Goal: Feedback & Contribution: Contribute content

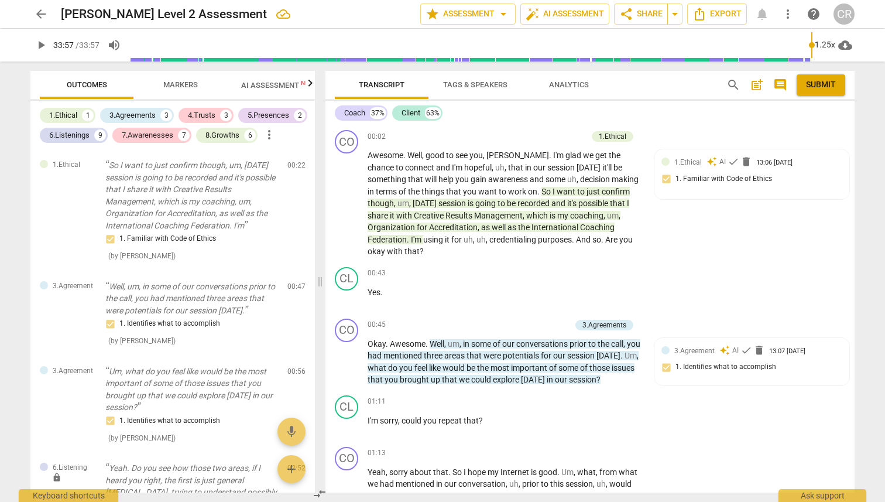
scroll to position [5513, 0]
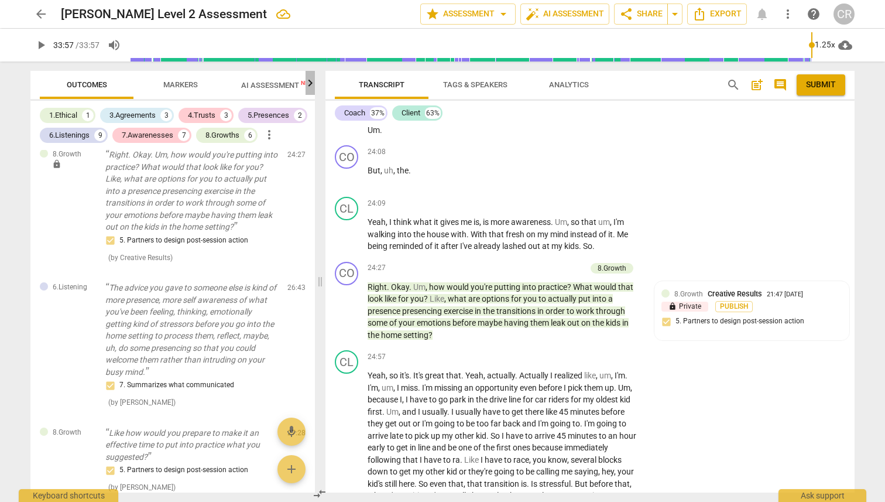
click at [309, 84] on icon "button" at bounding box center [310, 83] width 14 height 14
click at [264, 85] on span "Scores" at bounding box center [259, 84] width 28 height 9
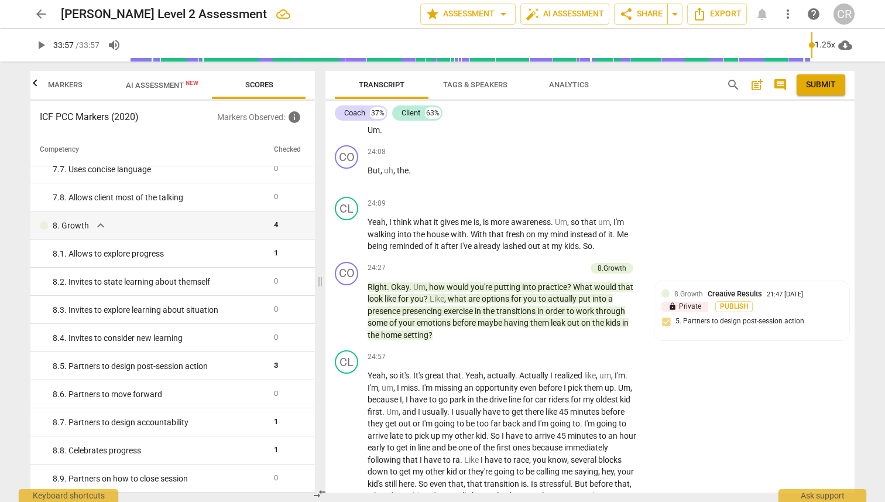
scroll to position [1001, 0]
click at [60, 83] on span "Markers" at bounding box center [65, 84] width 35 height 9
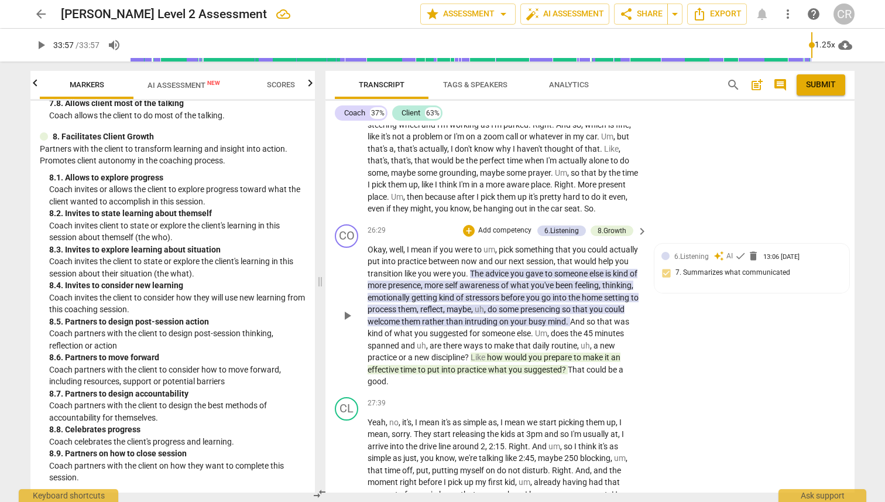
scroll to position [5869, 0]
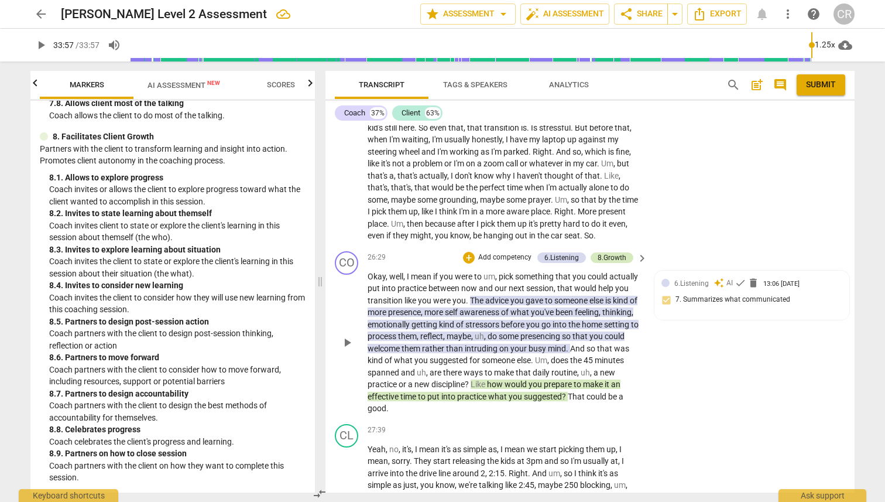
click at [609, 252] on div "8.Growth" at bounding box center [612, 257] width 29 height 11
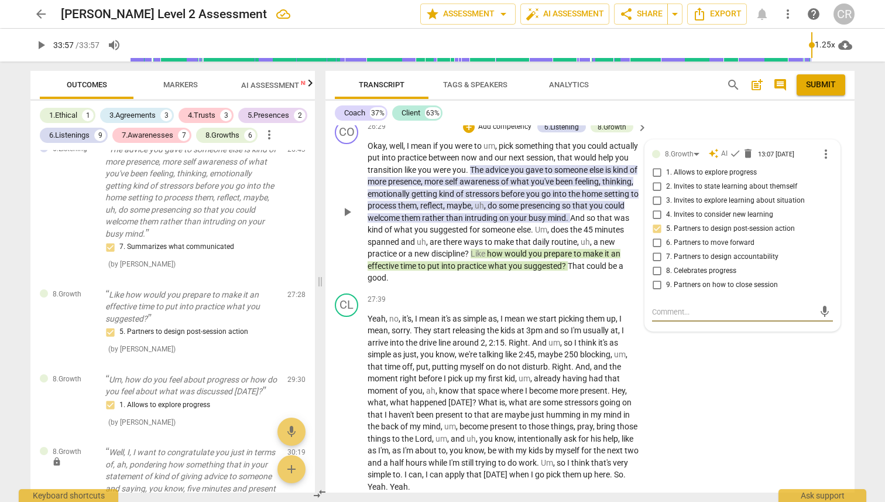
scroll to position [6010, 0]
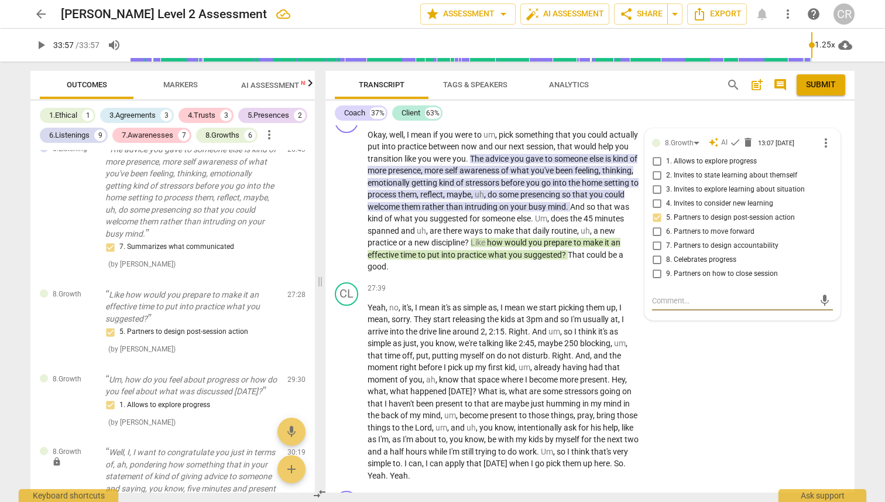
click at [177, 82] on span "Markers" at bounding box center [180, 84] width 35 height 9
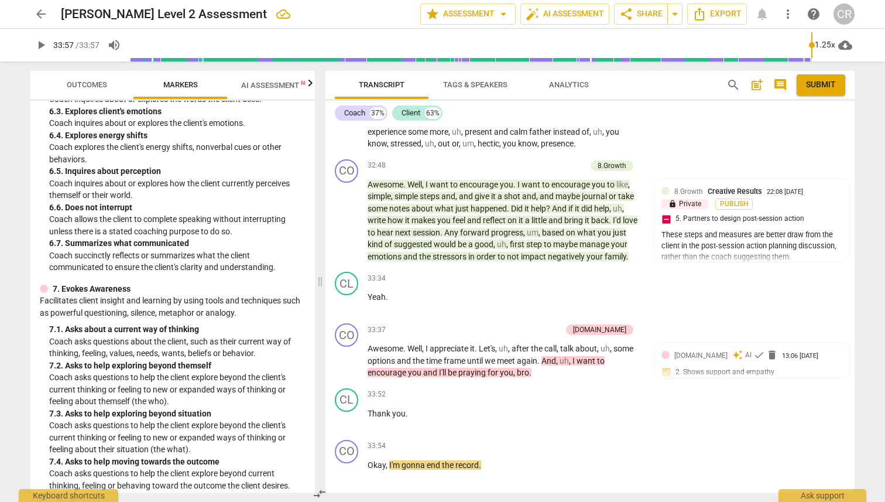
scroll to position [0, 0]
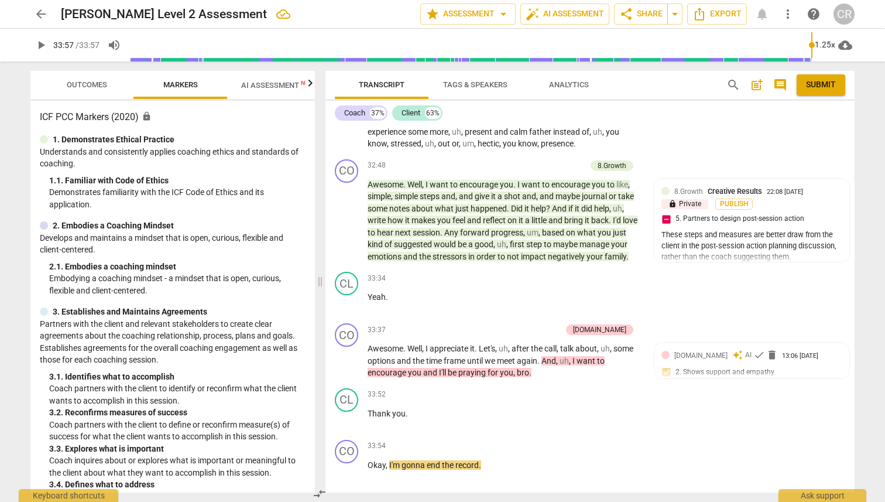
click at [311, 85] on icon "button" at bounding box center [311, 82] width 4 height 7
click at [257, 87] on span "Scores" at bounding box center [259, 84] width 28 height 9
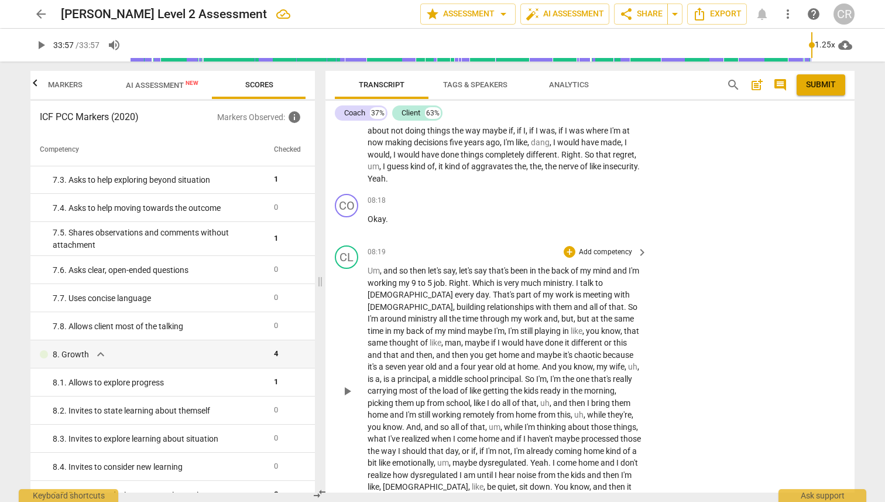
scroll to position [1647, 0]
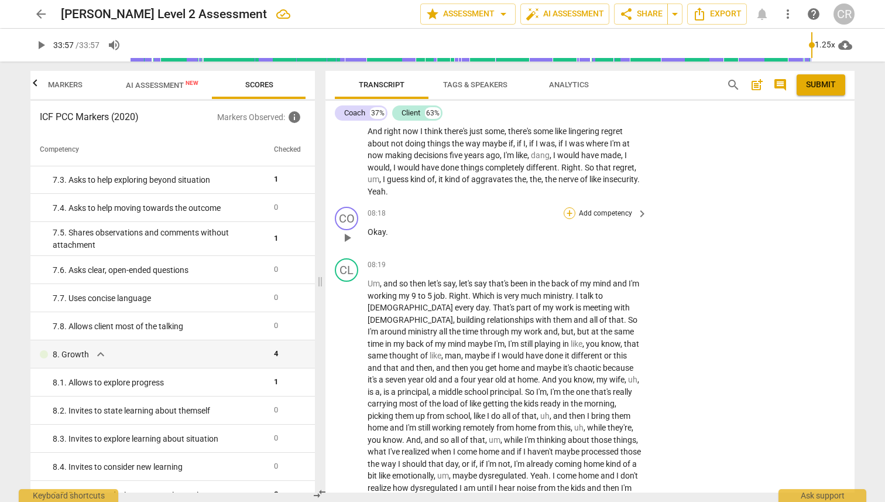
click at [570, 207] on div "+" at bounding box center [570, 213] width 12 height 12
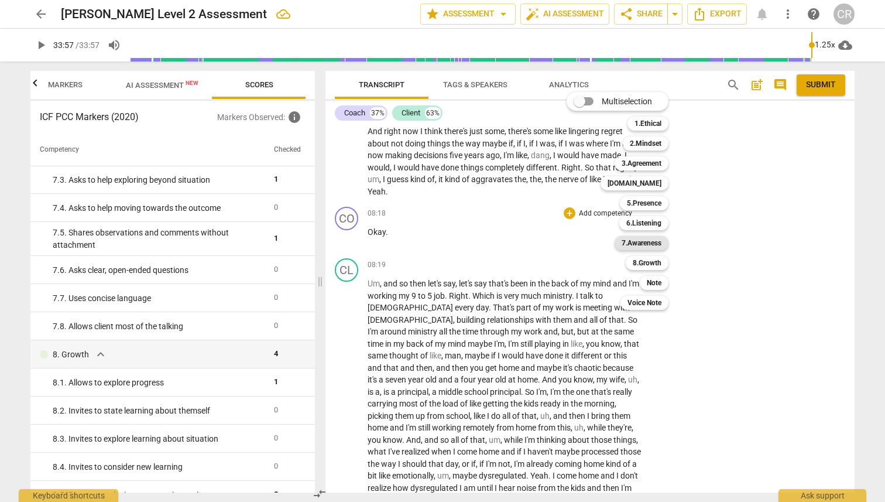
click at [648, 243] on b "7.Awareness" at bounding box center [642, 243] width 40 height 14
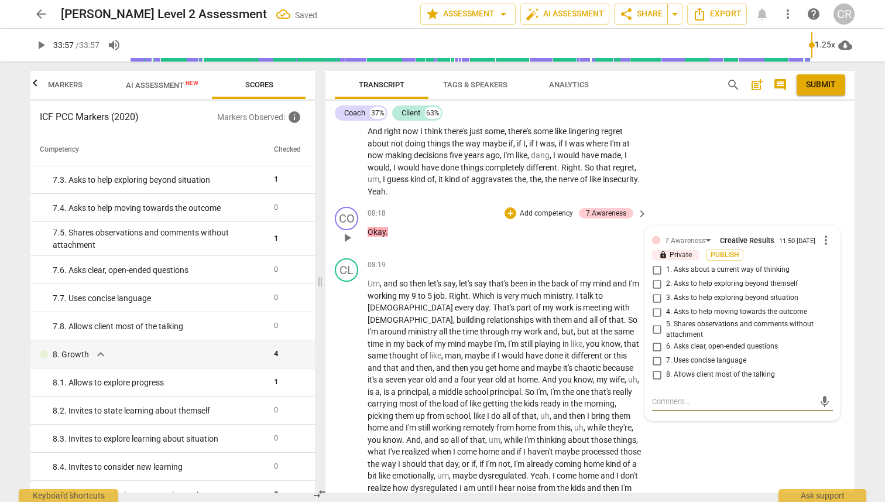
click at [684, 369] on span "8. Allows client most of the talking" at bounding box center [720, 374] width 109 height 11
click at [666, 368] on input "8. Allows client most of the talking" at bounding box center [657, 375] width 19 height 14
checkbox input "true"
click at [769, 443] on div "CL play_arrow pause 08:19 + Add competency keyboard_arrow_right Um , and so the…" at bounding box center [590, 393] width 529 height 281
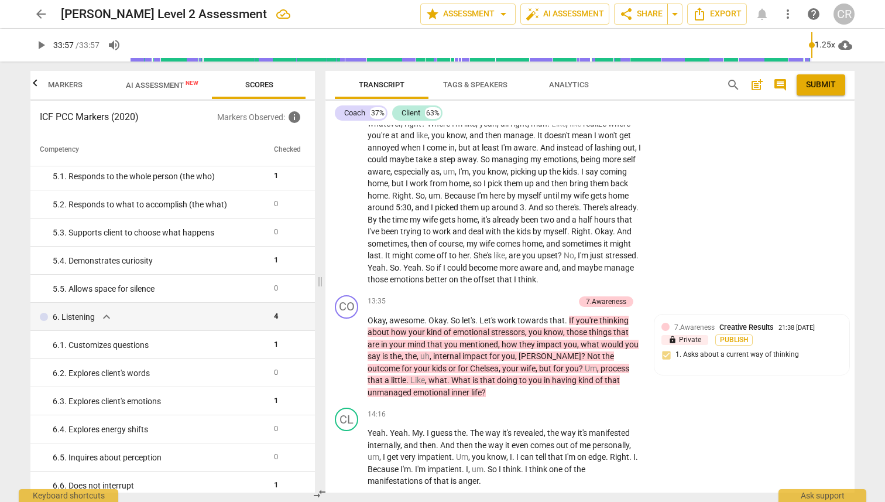
scroll to position [2848, 0]
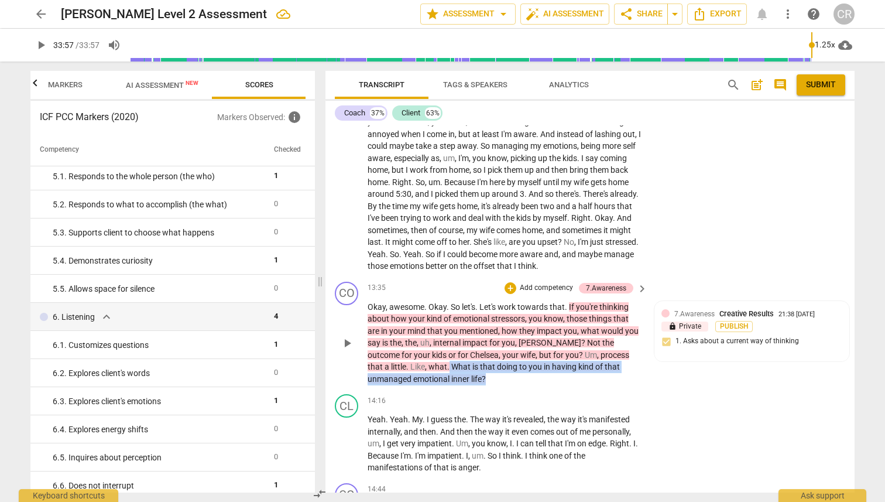
drag, startPoint x: 455, startPoint y: 332, endPoint x: 407, endPoint y: 318, distance: 50.0
click at [407, 318] on p "Okay , awesome . Okay . So let's . Let's work towards that . If you're thinking…" at bounding box center [505, 343] width 274 height 84
click at [452, 315] on div "+" at bounding box center [452, 315] width 12 height 12
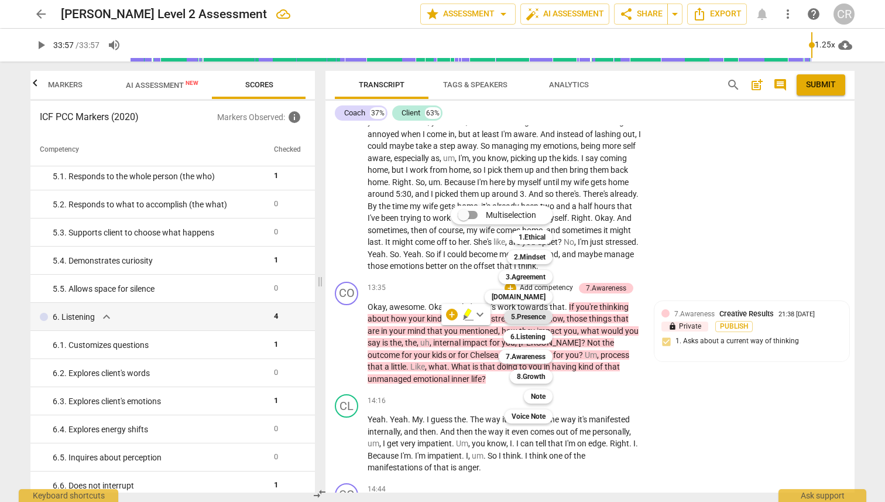
click at [518, 314] on b "5.Presence" at bounding box center [528, 317] width 35 height 14
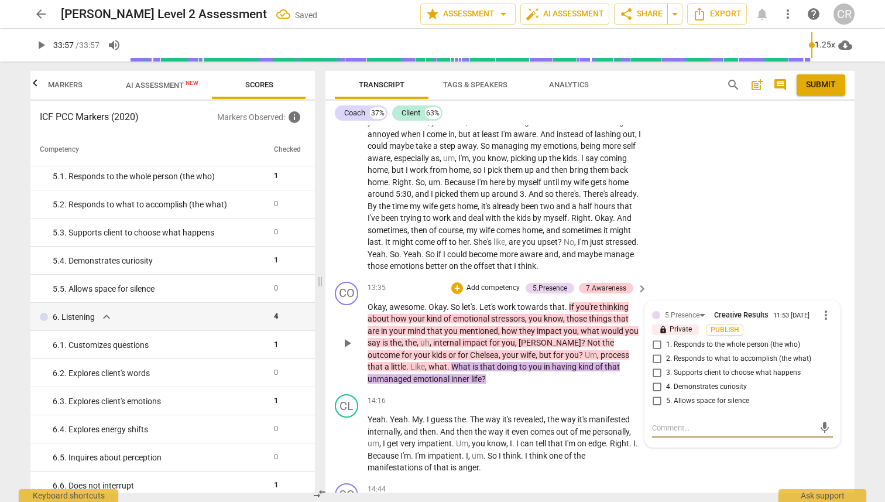
click at [655, 352] on input "2. Responds to what to accomplish (the what)" at bounding box center [657, 359] width 19 height 14
checkbox input "true"
click at [725, 426] on div "CL play_arrow pause 14:16 + Add competency keyboard_arrow_right Yeah . Yeah . M…" at bounding box center [590, 433] width 529 height 89
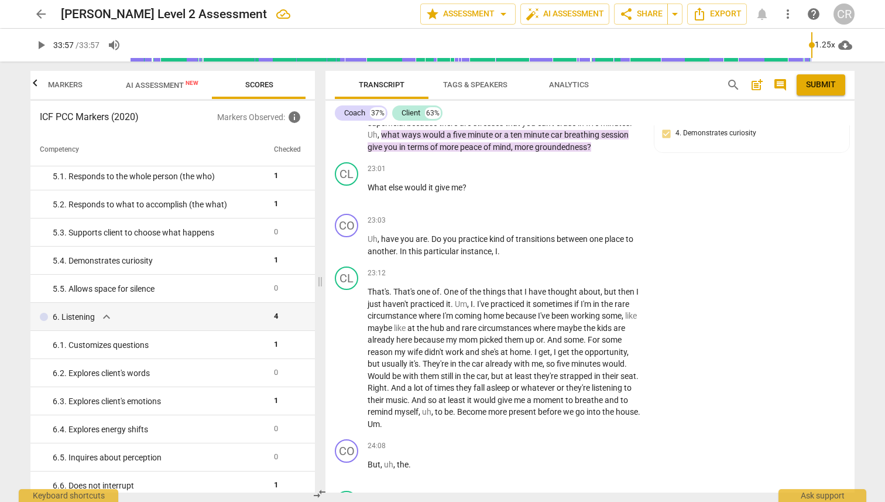
scroll to position [5232, 0]
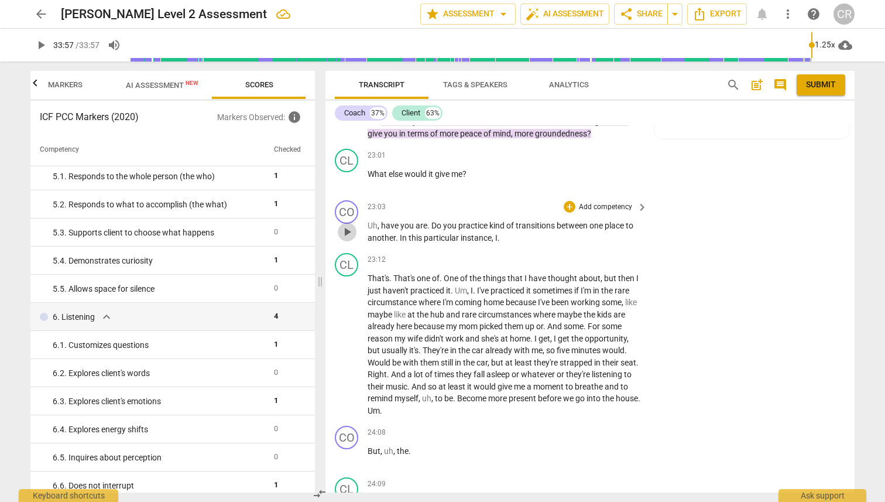
click at [348, 225] on span "play_arrow" at bounding box center [347, 232] width 14 height 14
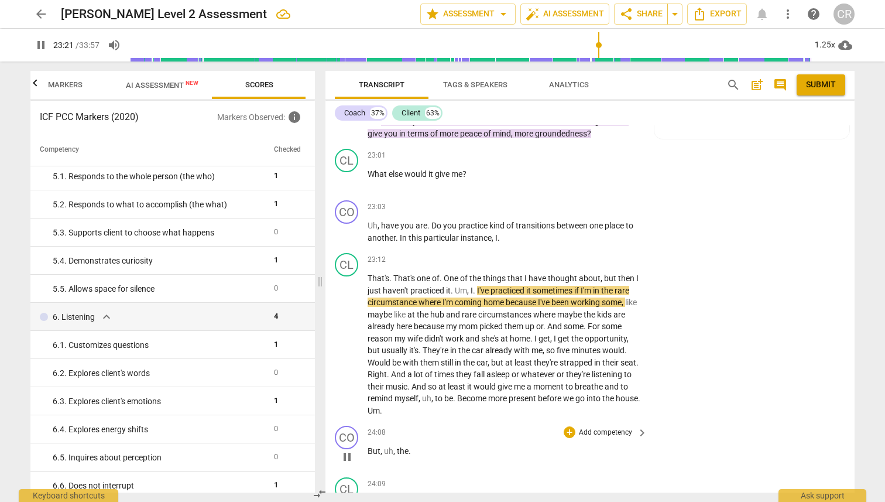
click at [347, 450] on span "pause" at bounding box center [347, 457] width 14 height 14
click at [347, 450] on span "play_arrow" at bounding box center [347, 457] width 14 height 14
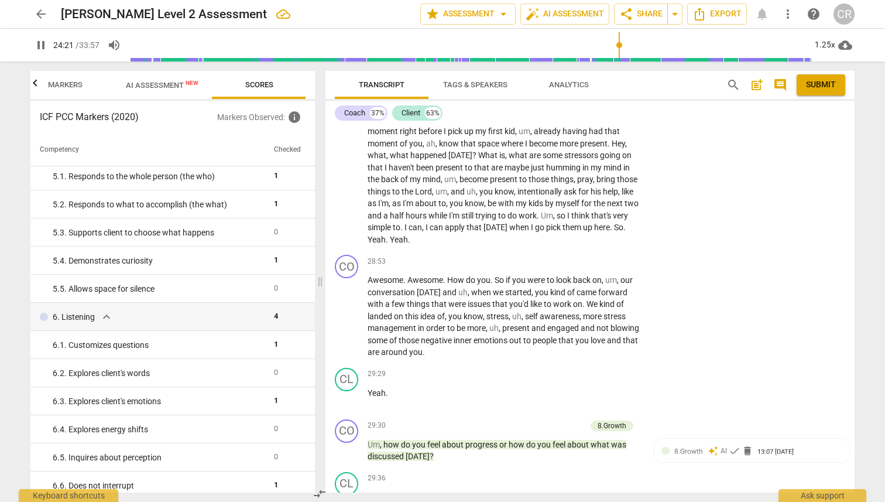
scroll to position [6267, 0]
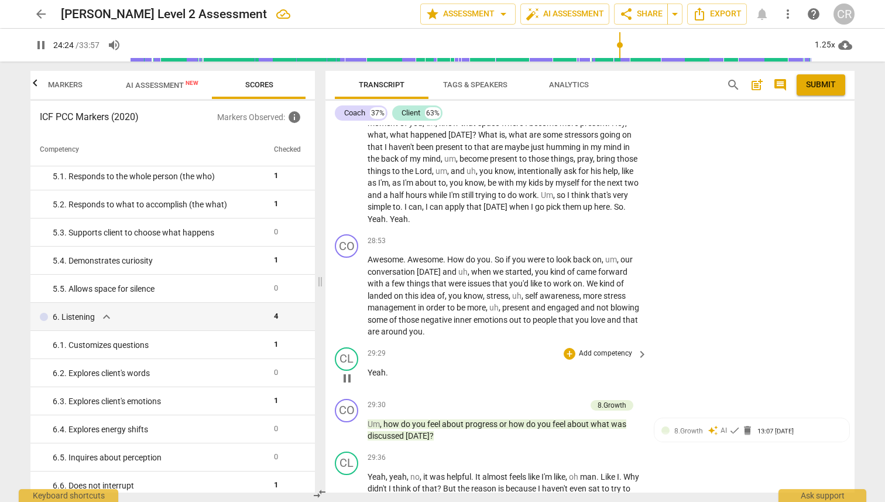
click at [347, 371] on span "pause" at bounding box center [347, 378] width 14 height 14
click at [348, 371] on span "play_arrow" at bounding box center [347, 378] width 14 height 14
click at [350, 289] on span "pause" at bounding box center [347, 296] width 14 height 14
click at [348, 289] on span "play_arrow" at bounding box center [347, 296] width 14 height 14
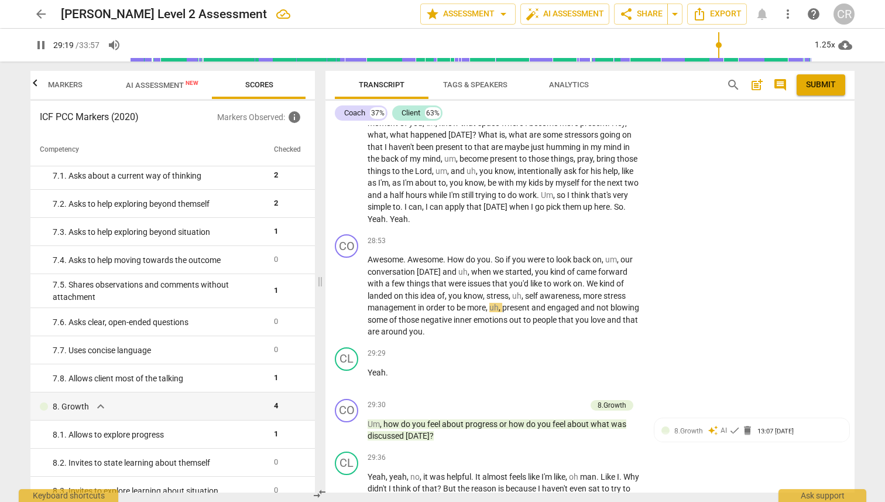
scroll to position [818, 0]
click at [348, 289] on span "pause" at bounding box center [347, 296] width 14 height 14
type input "1771"
click at [371, 255] on span "Awesome" at bounding box center [386, 259] width 36 height 9
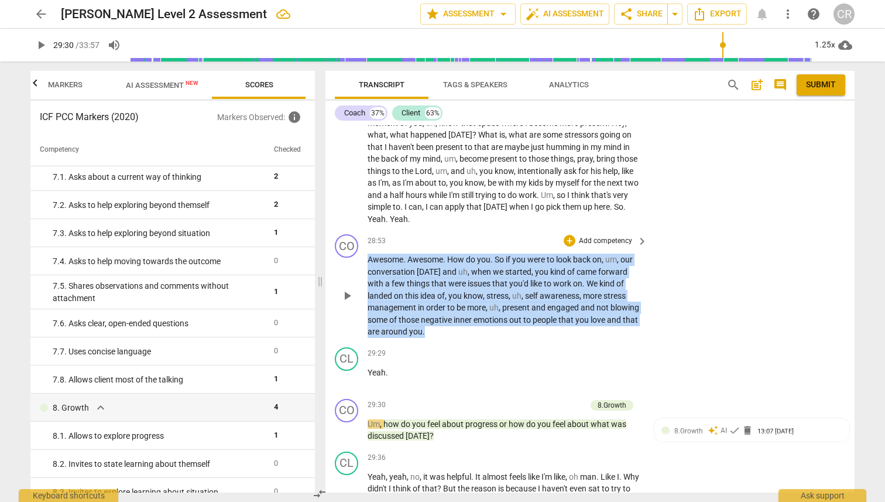
drag, startPoint x: 371, startPoint y: 210, endPoint x: 481, endPoint y: 281, distance: 130.4
click at [481, 281] on p "Awesome . Awesome . How do you . So if you were to look back on , um , our conv…" at bounding box center [505, 295] width 274 height 84
click at [568, 235] on div "+" at bounding box center [570, 241] width 12 height 12
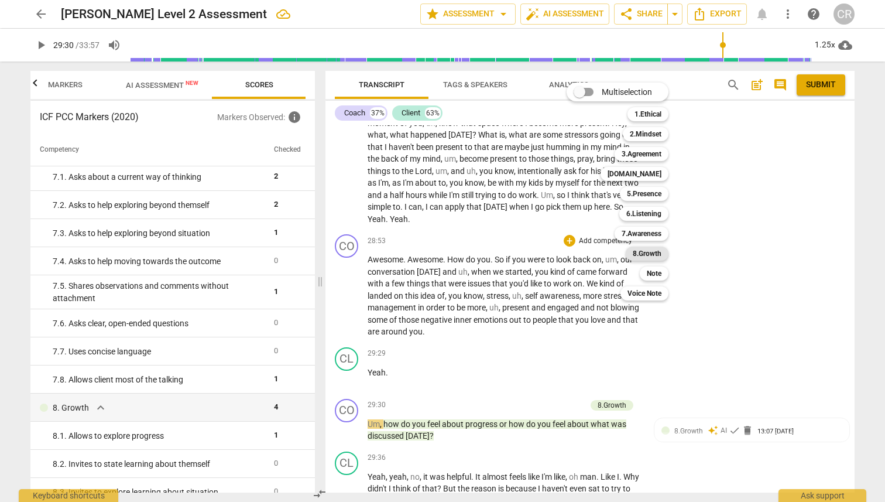
click at [660, 251] on b "8.Growth" at bounding box center [647, 253] width 29 height 14
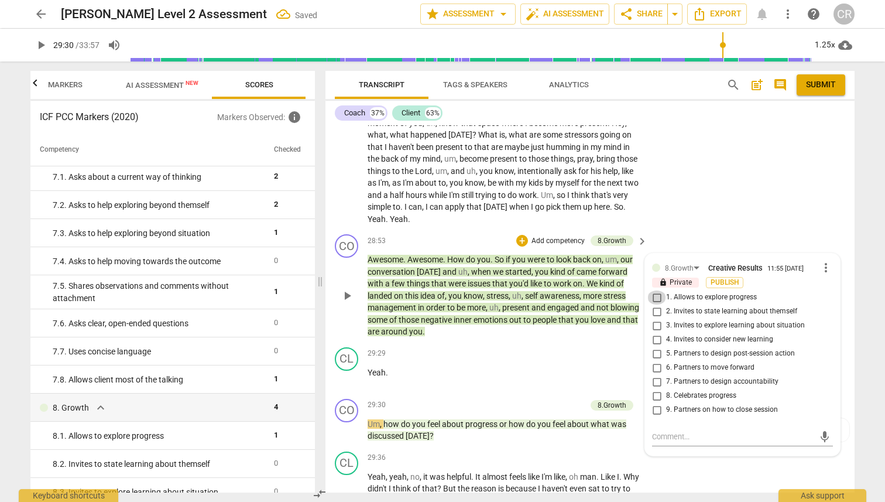
click at [654, 290] on input "1. Allows to explore progress" at bounding box center [657, 297] width 19 height 14
checkbox input "true"
click at [672, 431] on textarea at bounding box center [733, 436] width 162 height 11
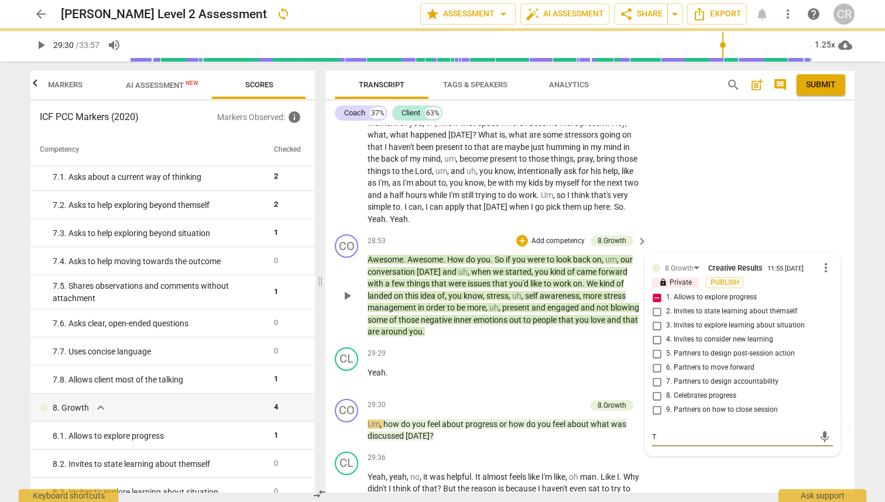
type textarea "Th"
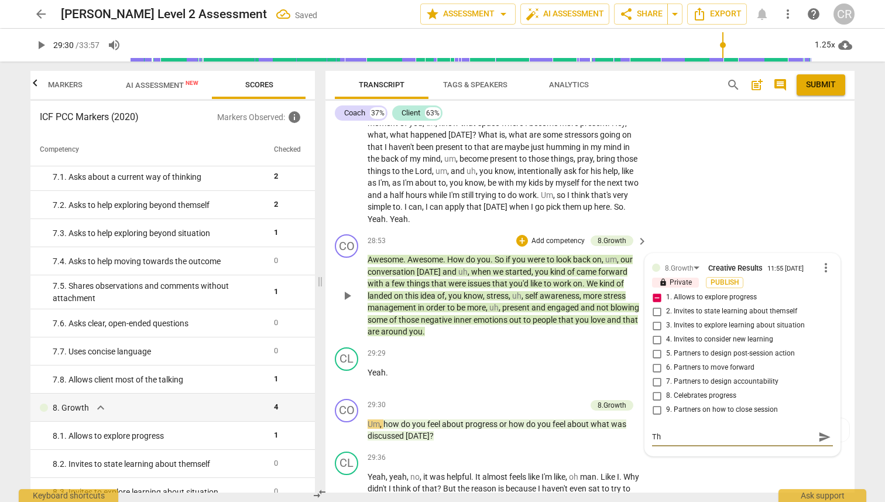
type textarea "Thi"
type textarea "This"
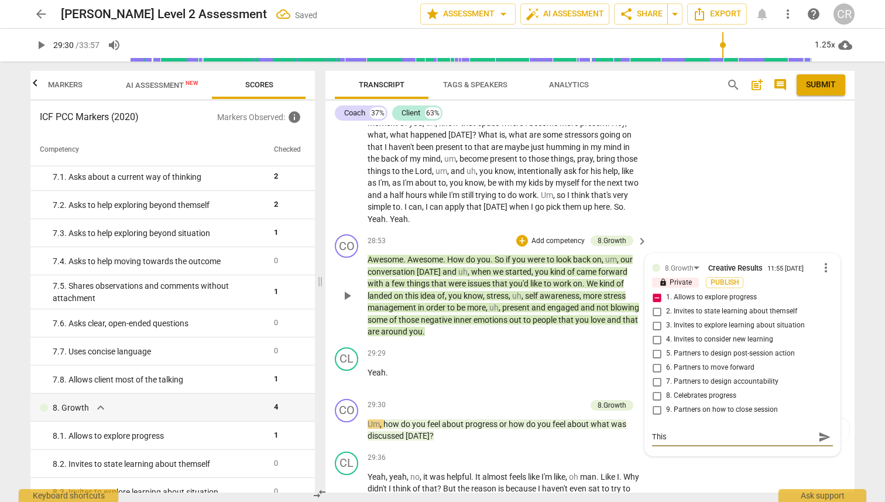
type textarea "This"
type textarea "This s"
type textarea "This su"
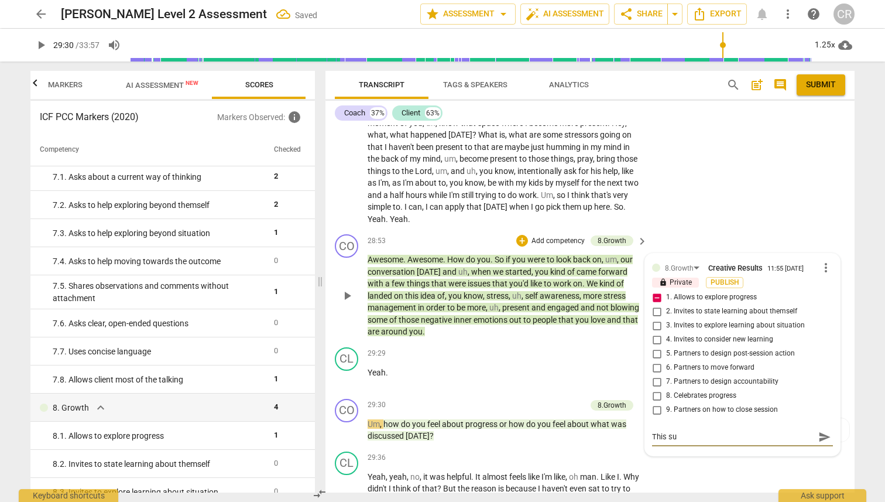
type textarea "This sum"
type textarea "This summ"
type textarea "This summa"
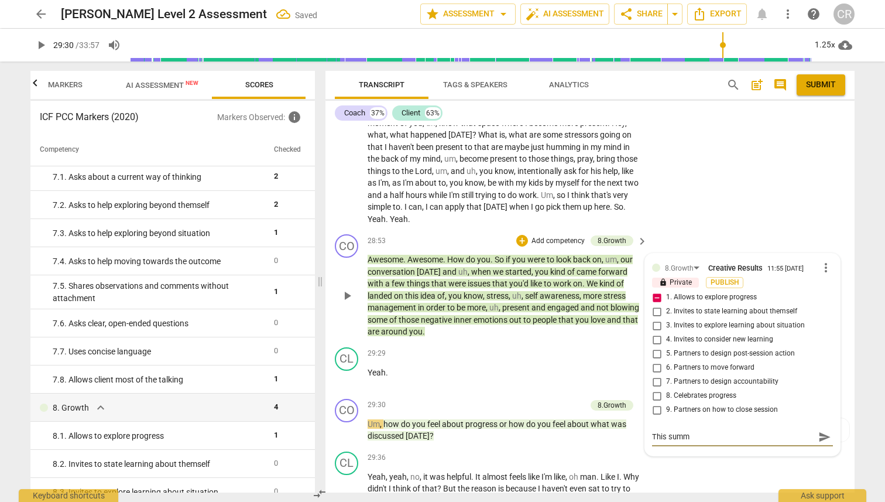
type textarea "This summa"
type textarea "This [PERSON_NAME]"
type textarea "This summary"
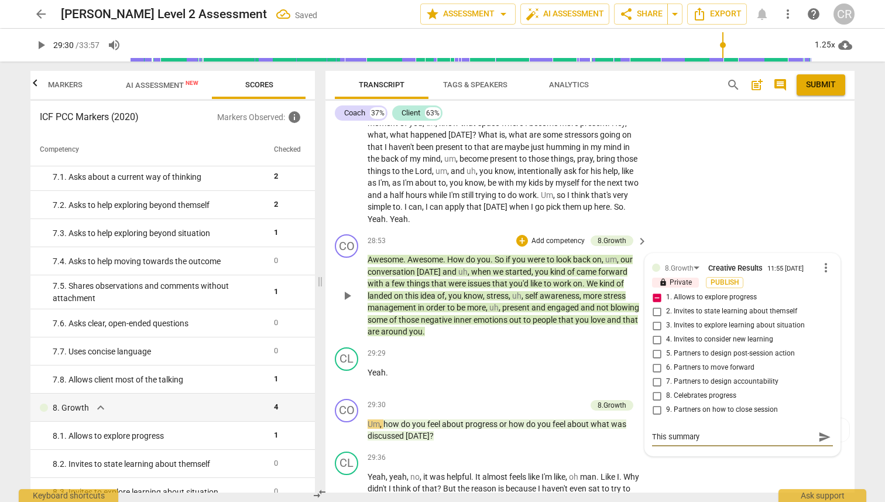
type textarea "This summary"
type textarea "This summary b"
type textarea "This summary by"
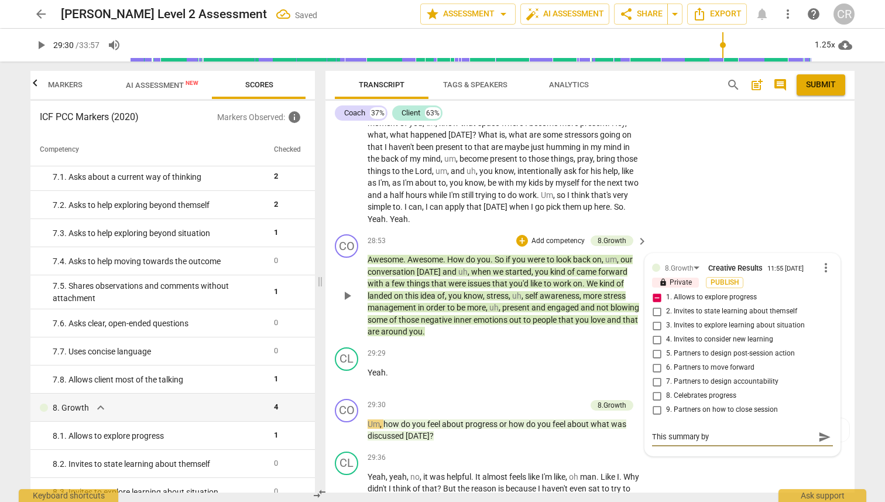
type textarea "This summary by"
type textarea "This summary by t"
type textarea "This summary by th"
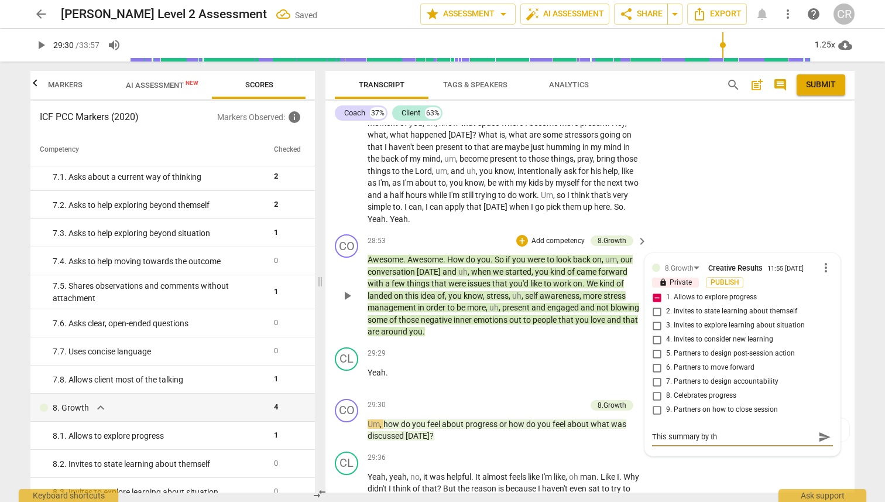
type textarea "This summary by the"
type textarea "This summary by the c"
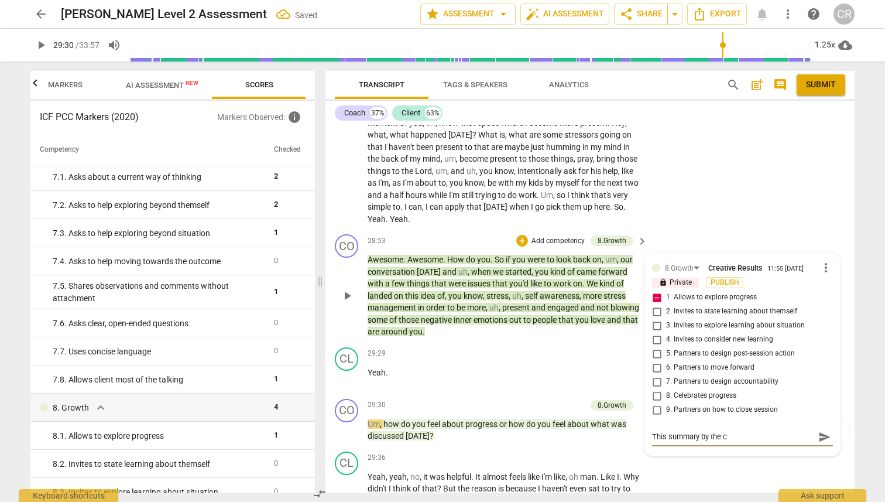
type textarea "This summary by the co"
type textarea "This summary by the coa"
type textarea "This summary by the coac"
type textarea "This summary by the coach"
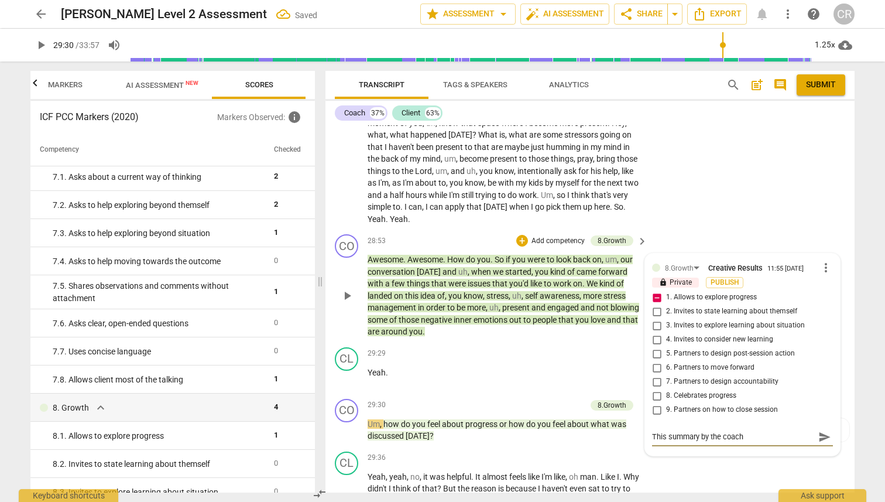
type textarea "This summary by the coach"
type textarea "This summary by the coach o"
type textarea "This summary by the coach ou"
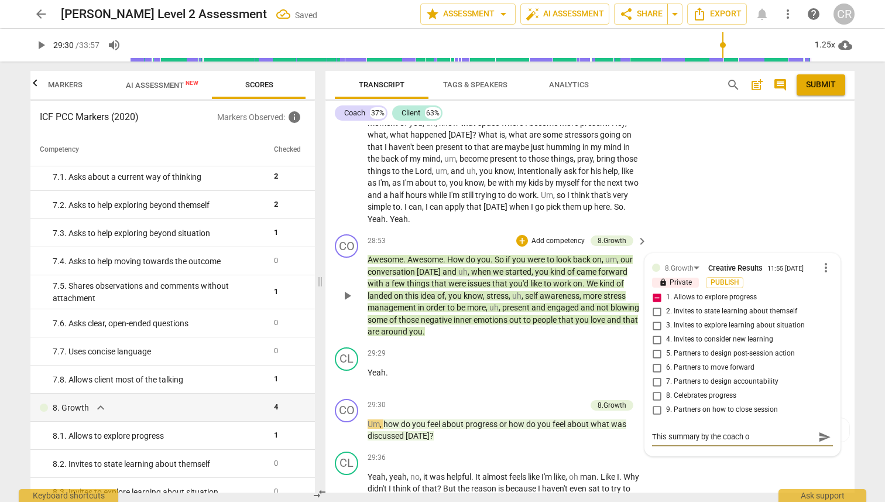
type textarea "This summary by the coach ou"
type textarea "This summary by the coach o"
type textarea "This summary by the coach"
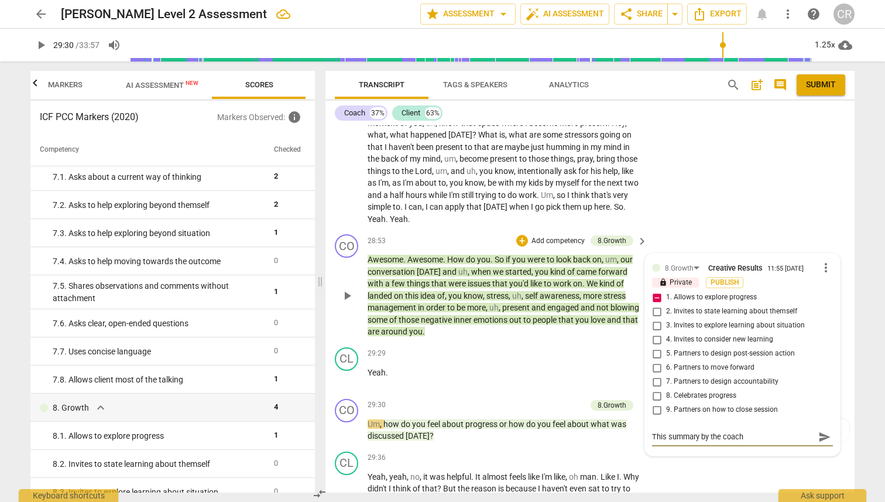
type textarea "This summary by the coach w"
type textarea "This summary by the coach wo"
type textarea "This summary by the coach [PERSON_NAME]"
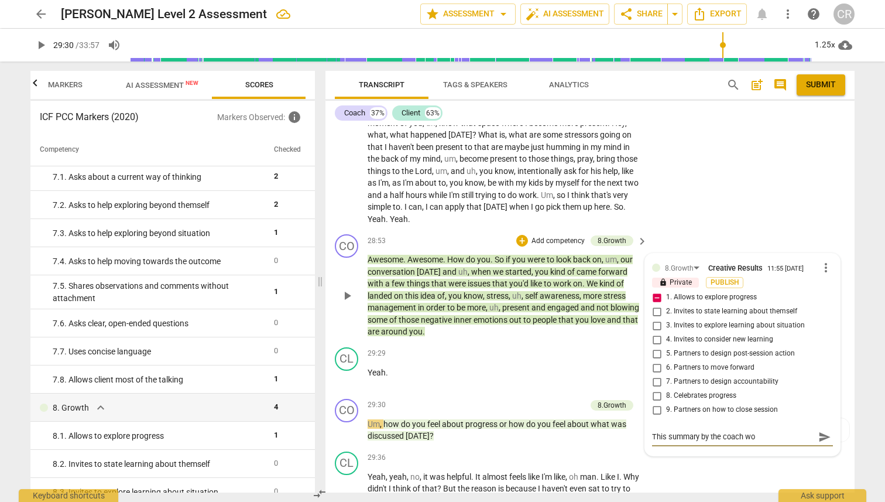
type textarea "This summary by the coach [PERSON_NAME]"
type textarea "This summary by the coach would"
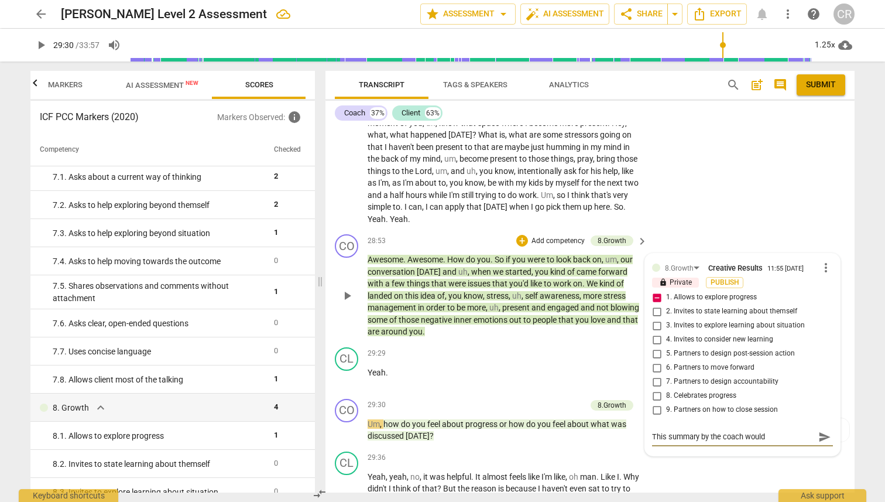
type textarea "This summary by the coach would b"
type textarea "This summary by the coach would be"
type textarea "This summary by the coach would be b"
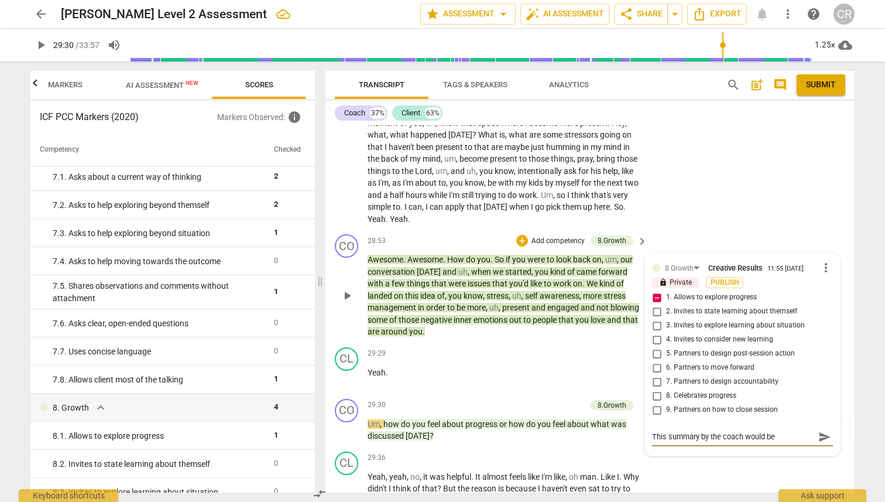
type textarea "This summary by the coach would be b"
type textarea "This summary by the coach would be be"
type textarea "This summary by the coach would be bet"
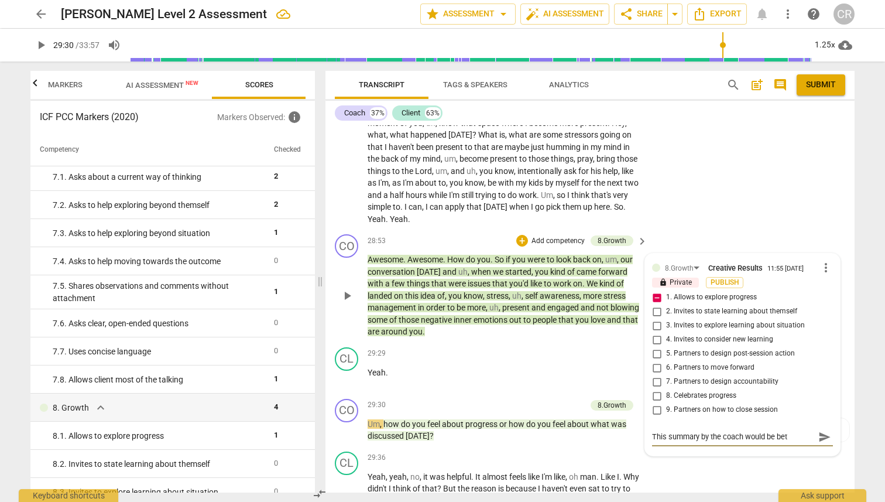
type textarea "This summary by the coach would be bett"
type textarea "This summary by the coach would be [PERSON_NAME]"
type textarea "This summary by the coach would be better"
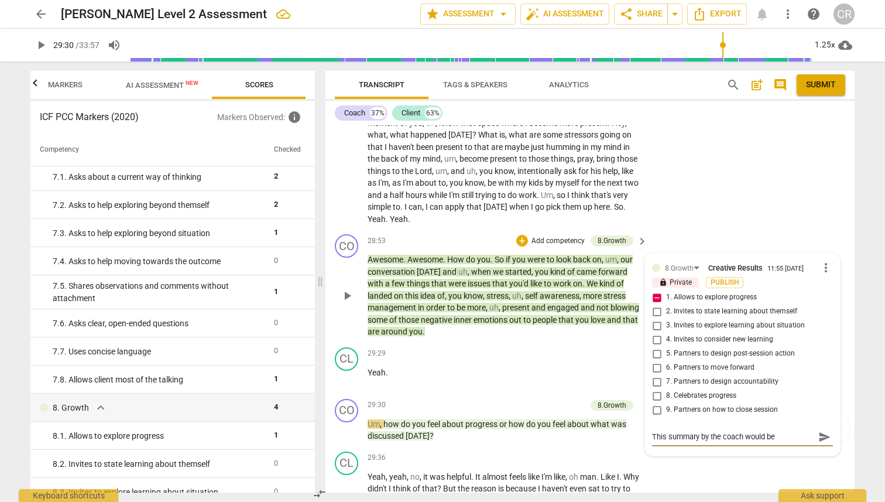
type textarea "This summary by the coach would be better"
type textarea "This summary by the coach would be [PERSON_NAME]"
type textarea "This summary by the coach would be bett"
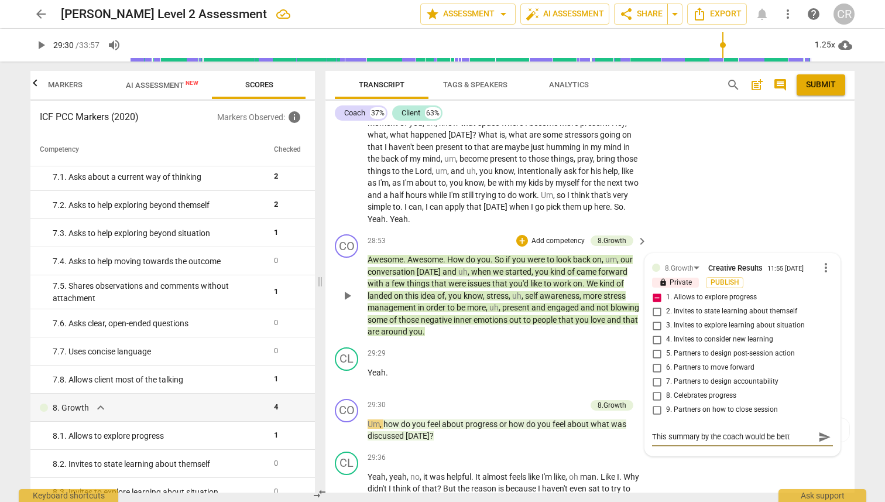
type textarea "This summary by the coach would be bet"
type textarea "This summary by the coach would be be"
type textarea "This summary by the coach would be b"
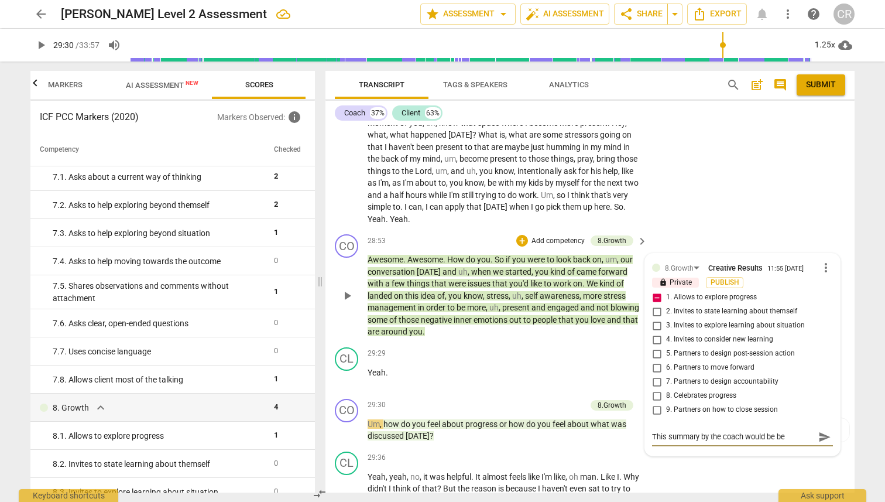
type textarea "This summary by the coach would be b"
type textarea "This summary by the coach would be"
type textarea "This summary by the coach would be m"
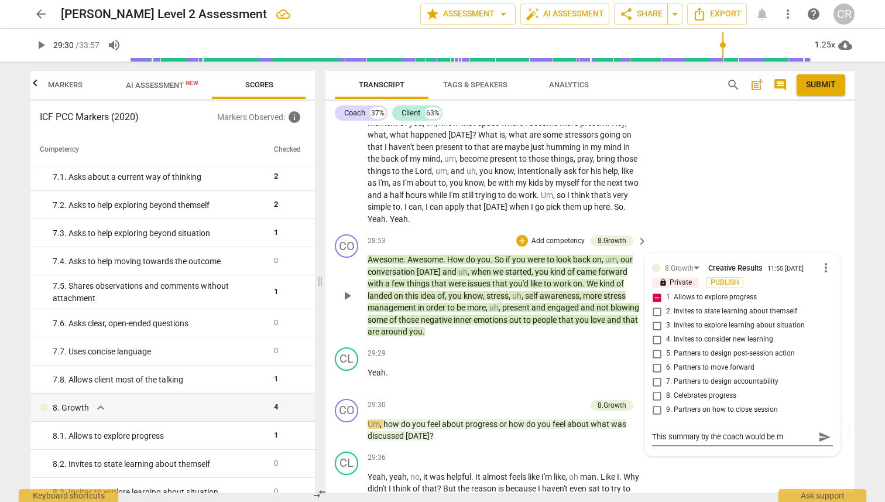
type textarea "This summary by the coach would be mo"
type textarea "This summary by the coach would be mor"
type textarea "This summary by the coach would be more"
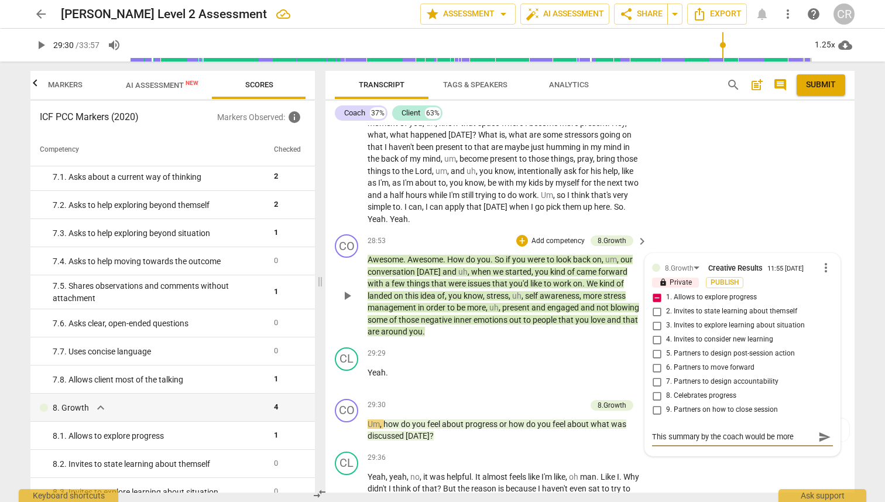
type textarea "This summary by the coach would be more"
type textarea "This summary by the coach would be more p"
click at [656, 431] on textarea "This summary by the coach would be more p" at bounding box center [733, 436] width 162 height 11
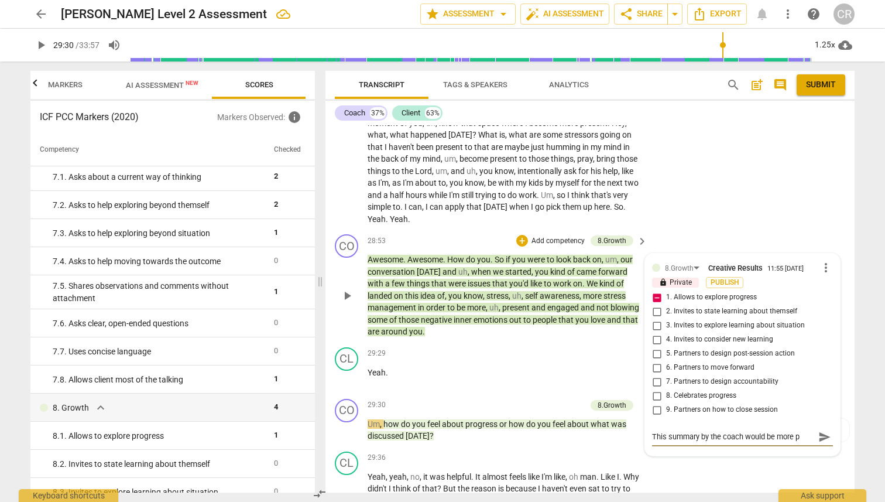
type textarea "T summary by the coach would be more p"
type textarea "Th summary by the coach would be more p"
type textarea "The summary by the coach would be more p"
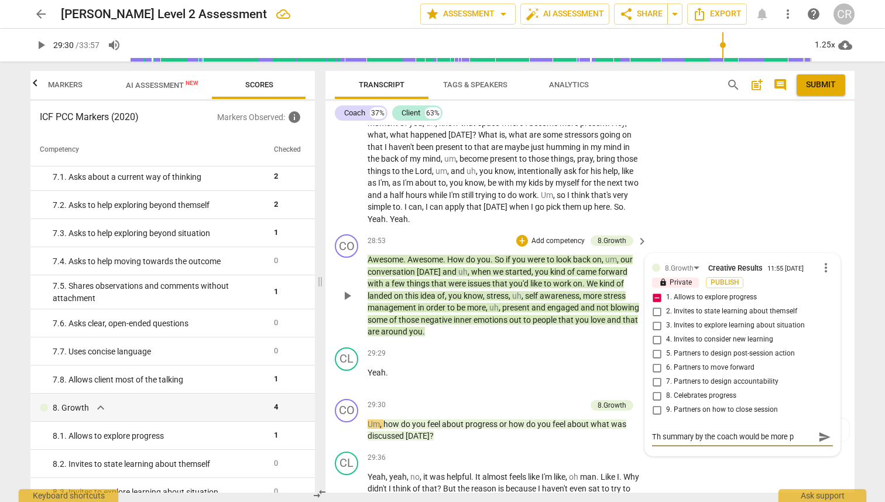
type textarea "The summary by the coach would be more p"
type textarea "The s summary by the coach would be more p"
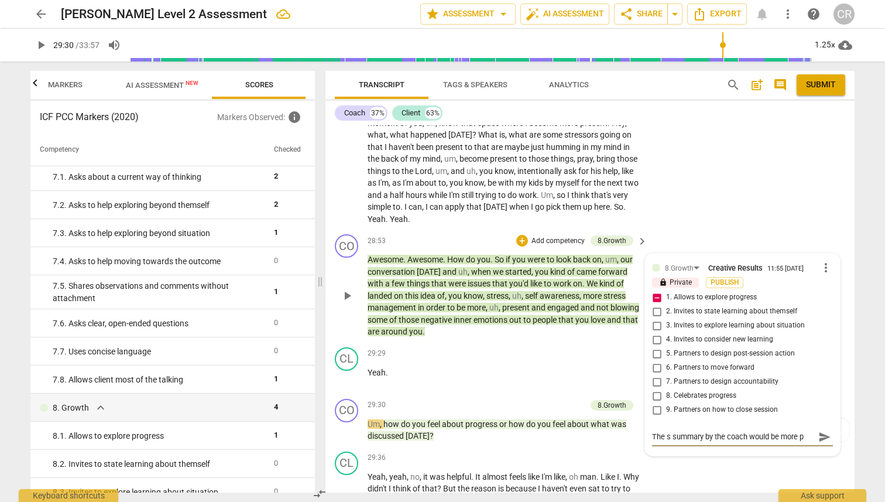
type textarea "The se summary by the coach would be more p"
type textarea "The ses summary by the coach would be more p"
type textarea "The sess summary by the coach would be more p"
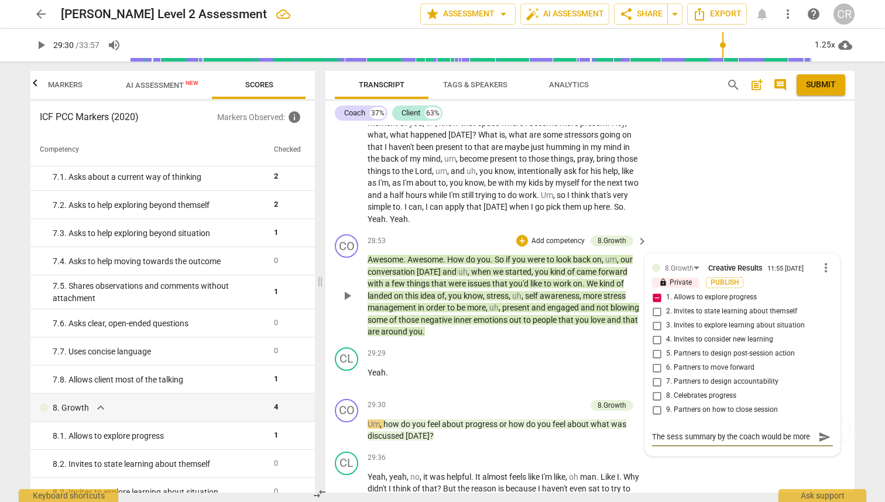
type textarea "The sessi summary by the coach would be more p"
type textarea "The sessio summary by the coach would be more p"
type textarea "The session summary by the coach would be more p"
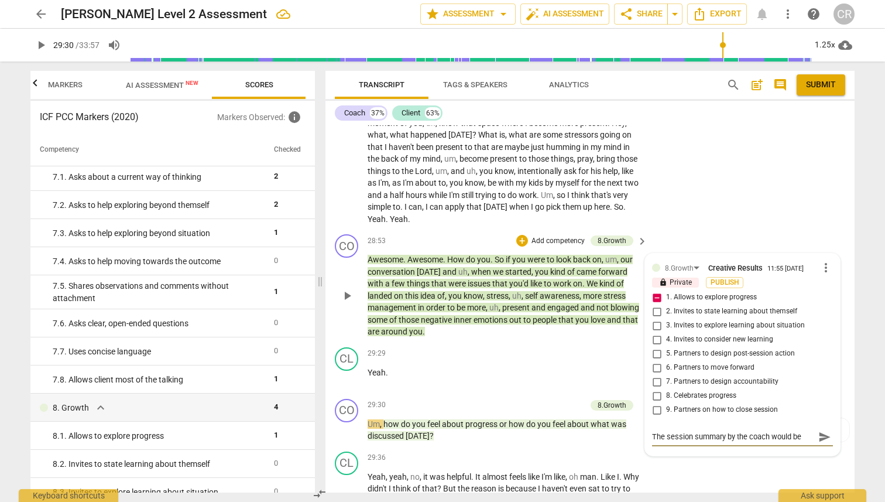
click at [727, 431] on textarea "The session summary by the coach would be more p" at bounding box center [733, 436] width 162 height 11
drag, startPoint x: 727, startPoint y: 388, endPoint x: 764, endPoint y: 391, distance: 37.6
click at [764, 431] on textarea "The session summary by the coach would be more p" at bounding box center [733, 436] width 162 height 11
type textarea "The session summary would be more p"
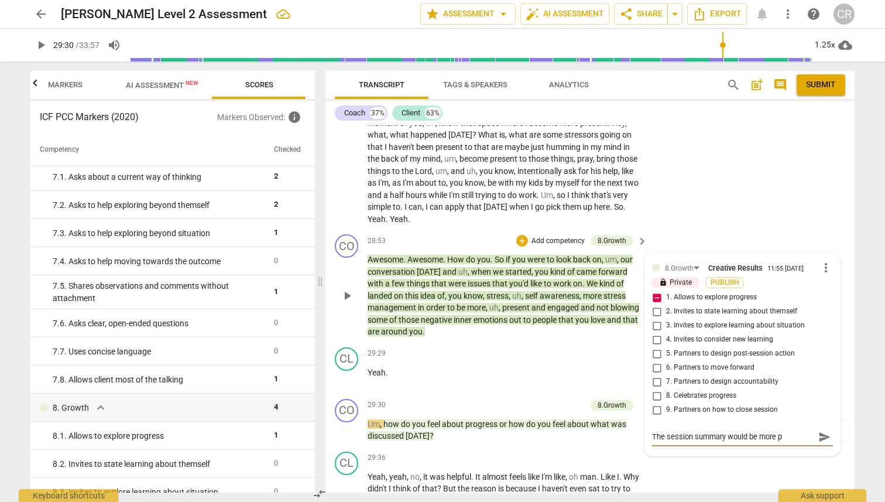
click at [790, 431] on textarea "The session summary would be more p" at bounding box center [733, 436] width 162 height 11
type textarea "The session summary would be more po"
type textarea "The session summary would be more pow"
type textarea "The session summary would be more [PERSON_NAME]"
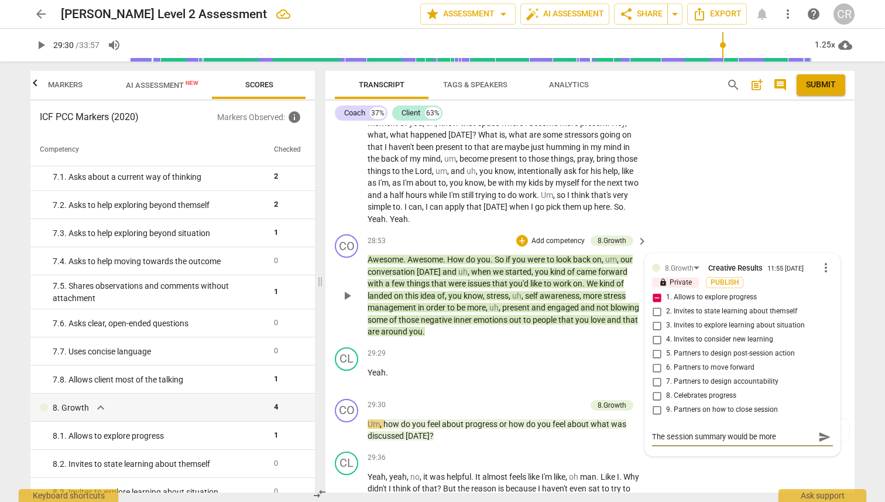
type textarea "The session summary would be more power"
type textarea "The session summary would be more powerf"
type textarea "The session summary would be more powerfu"
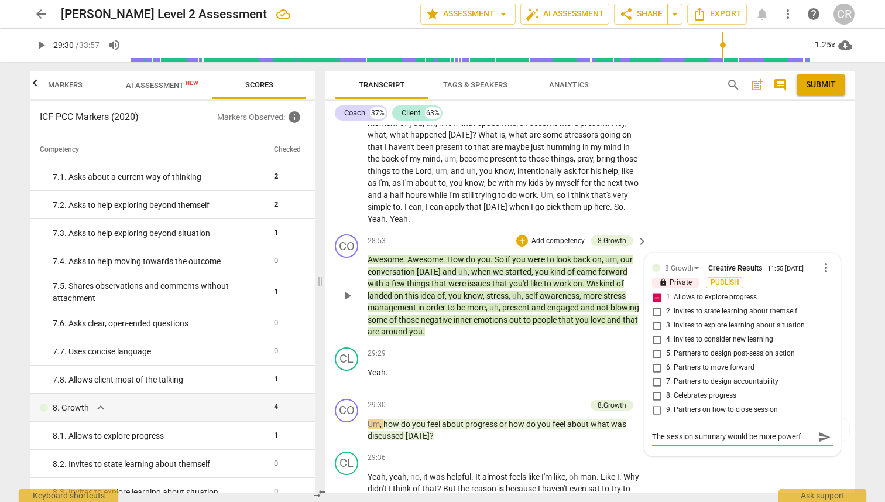
type textarea "The session summary would be more powerfu"
type textarea "The session summary would be more powerful"
type textarea "The session summary would be more powerful i"
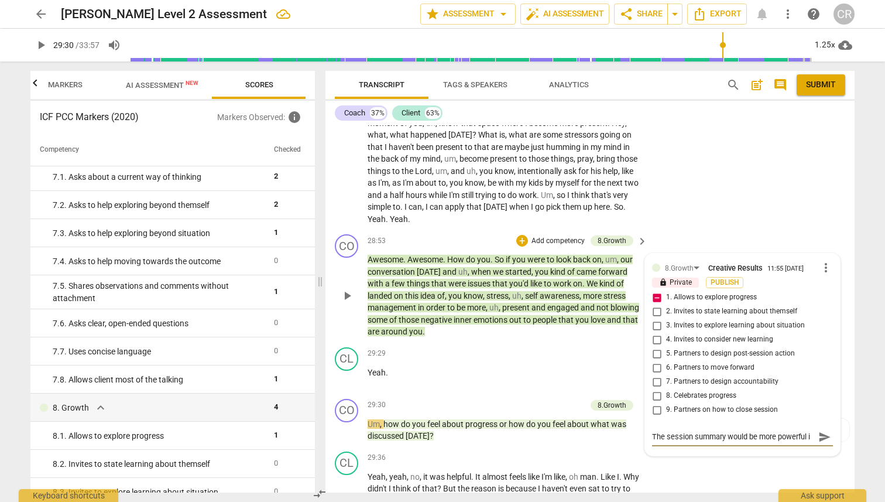
type textarea "The session summary would be more powerful if"
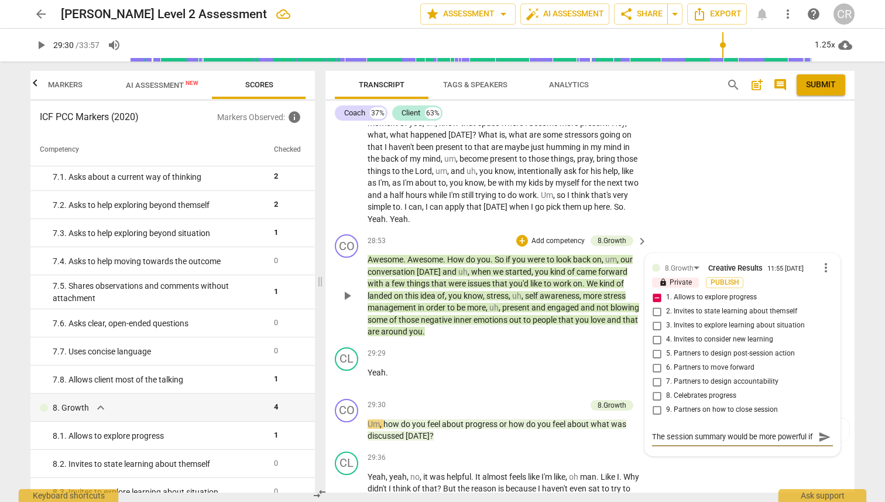
type textarea "The session summary would be more powerful if d"
type textarea "The session summary would be more powerful if dr"
type textarea "The session summary would be more powerful if dra"
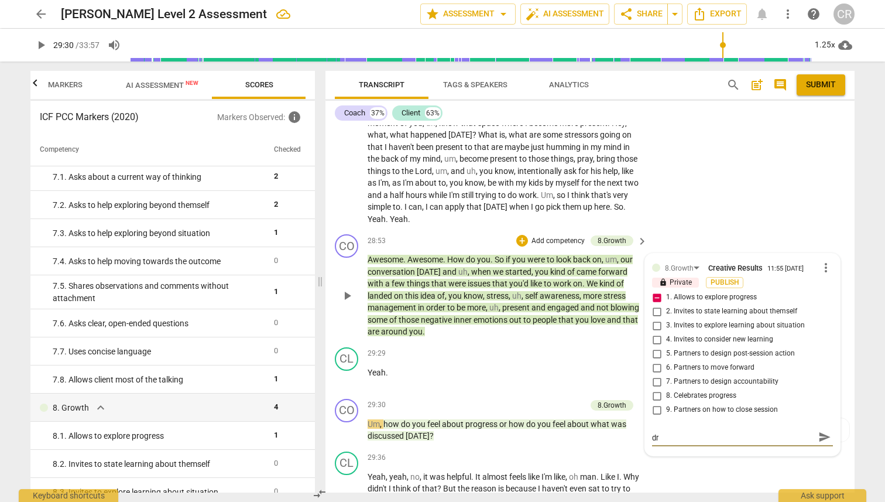
type textarea "The session summary would be more powerful if dra"
type textarea "The session summary would be more powerful if draw"
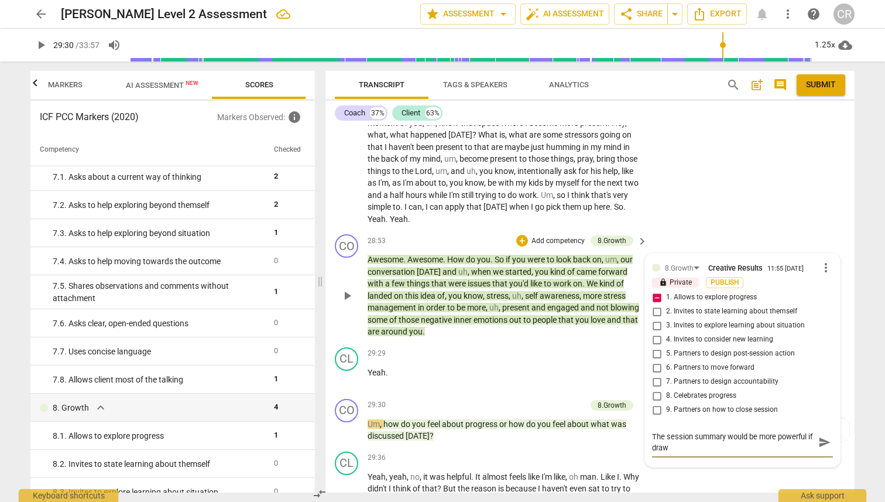
type textarea "The session summary would be more powerful if draw"
type textarea "The session summary would be more powerful if draw f"
type textarea "The session summary would be more powerful if draw fr"
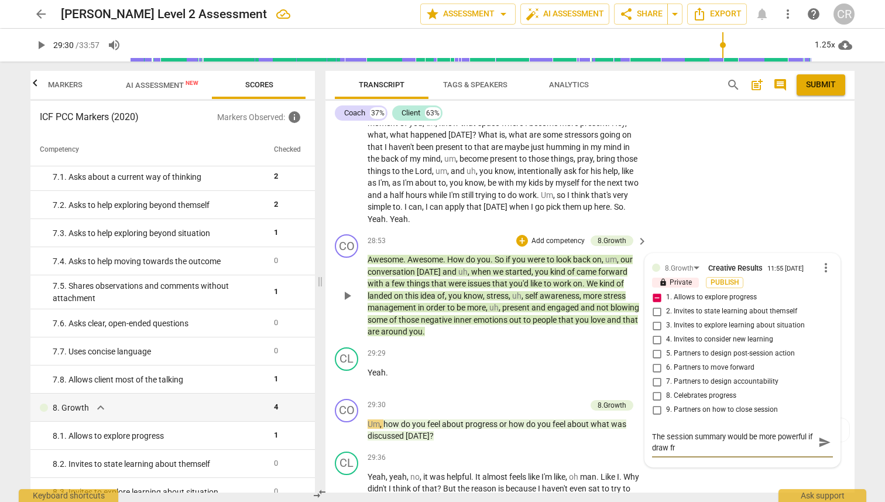
type textarea "The session summary would be more powerful if draw fro"
type textarea "The session summary would be more powerful if draw from"
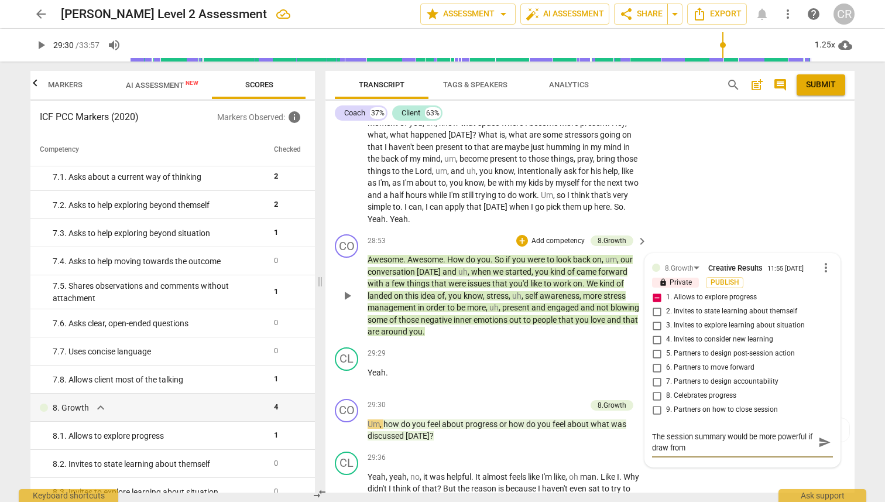
type textarea "The session summary would be more powerful if draw from"
type textarea "The session summary would be more powerful if draw from t"
type textarea "The session summary would be more powerful if draw from th"
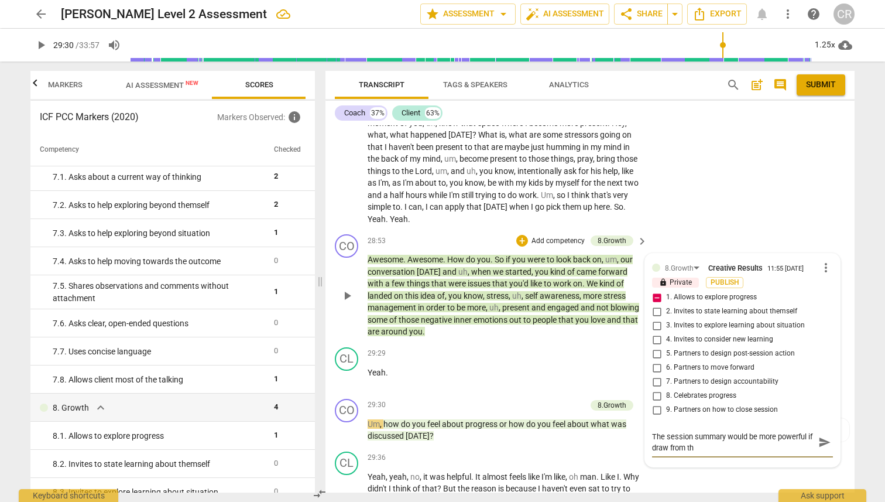
type textarea "The session summary would be more powerful if draw from the"
type textarea "The session summary would be more powerful if draw from the c"
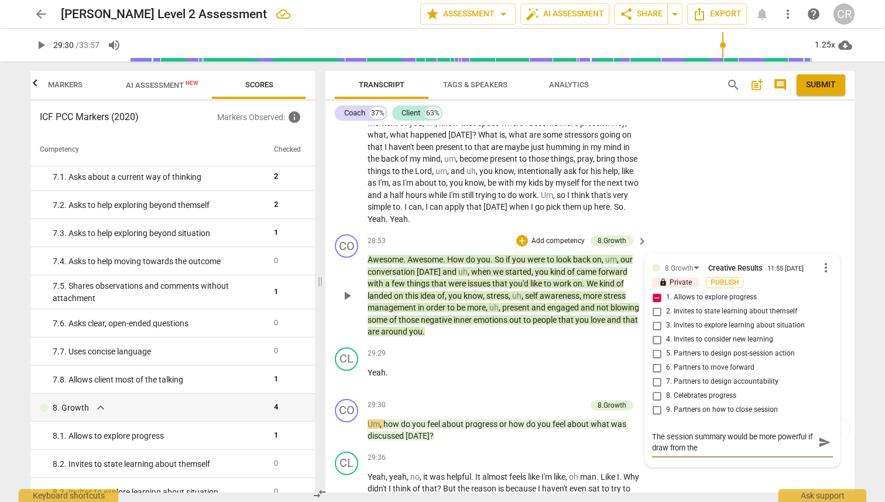
type textarea "The session summary would be more powerful if draw from the c"
type textarea "The session summary would be more powerful if draw from the cl"
type textarea "The session summary would be more powerful if draw from the cli"
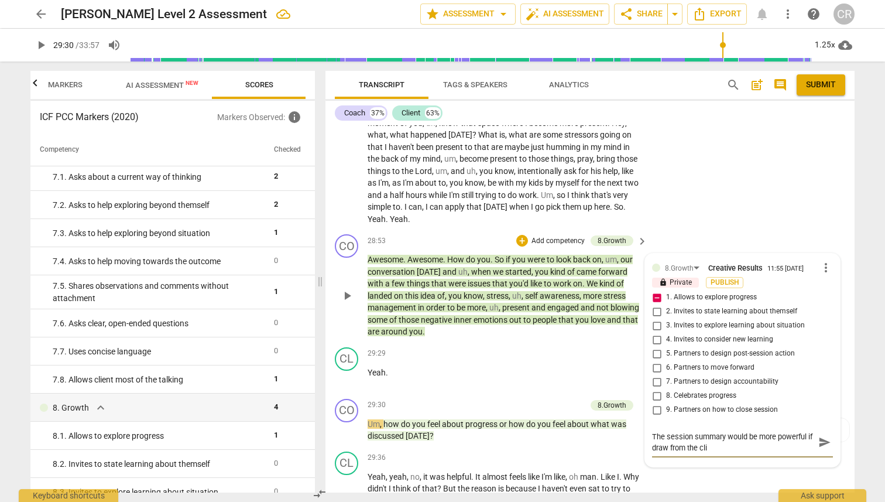
type textarea "The session summary would be more powerful if draw from the clie"
type textarea "The session summary would be more powerful if draw from the clien"
type textarea "The session summary would be more powerful if draw from the client"
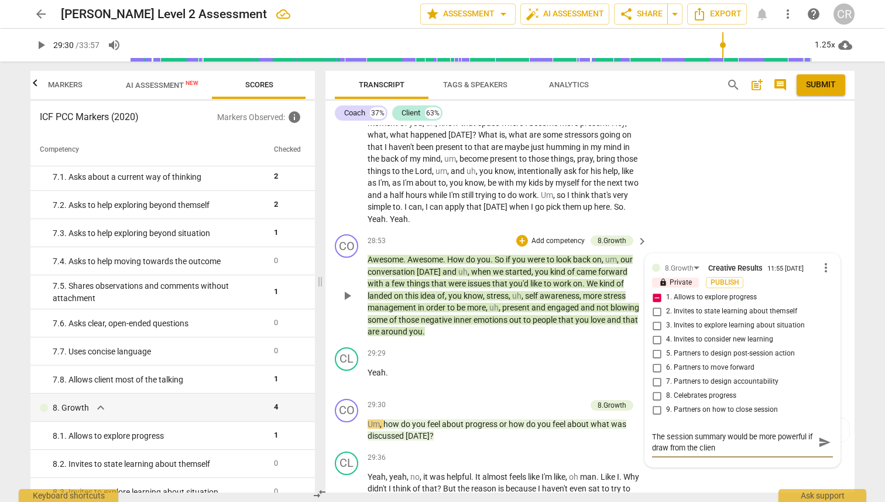
type textarea "The session summary would be more powerful if draw from the client"
type textarea "The session summary would be more powerful if draw from the client,"
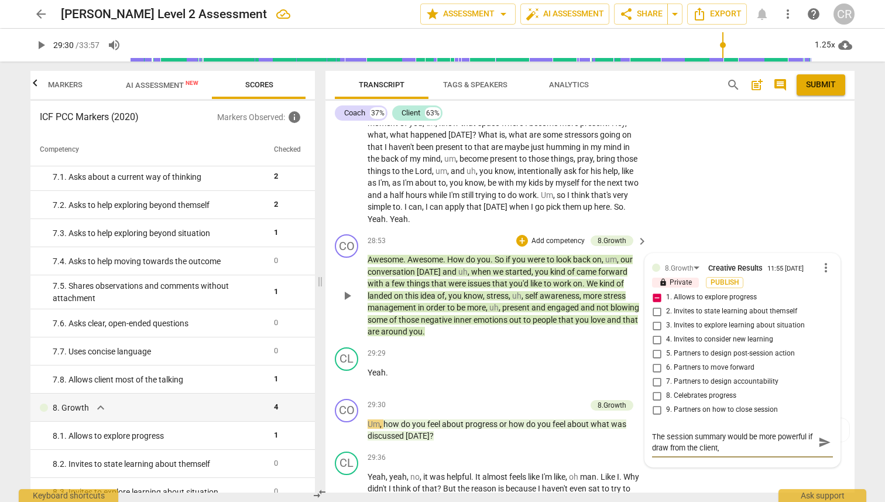
type textarea "The session summary would be more powerful if draw from the client, r"
type textarea "The session summary would be more powerful if draw from the client, ra"
type textarea "The session summary would be more powerful if draw from the client, rat"
type textarea "The session summary would be more powerful if draw from the client, [PERSON_NAM…"
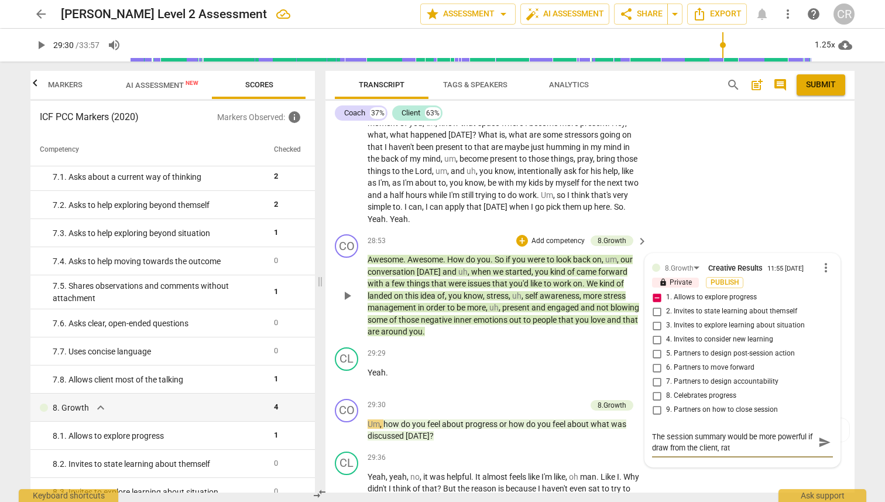
type textarea "The session summary would be more powerful if draw from the client, [PERSON_NAM…"
type textarea "The session summary would be more powerful if draw from the client, rather"
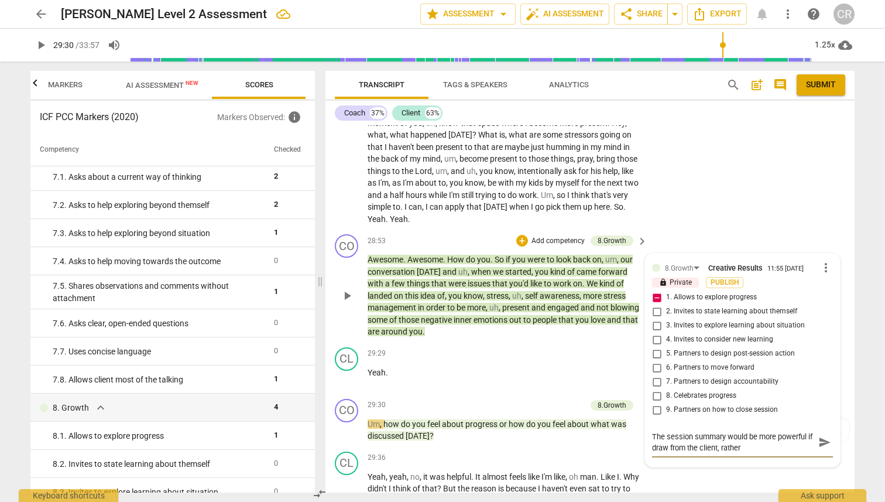
type textarea "The session summary would be more powerful if draw from the client, rather"
type textarea "The session summary would be more powerful if draw from the client, rather t"
click at [820, 436] on span "send" at bounding box center [824, 442] width 13 height 13
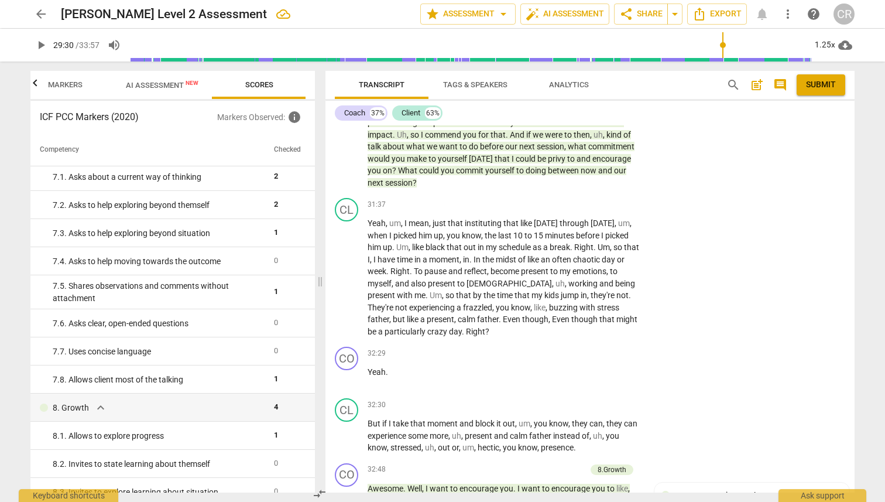
scroll to position [6875, 0]
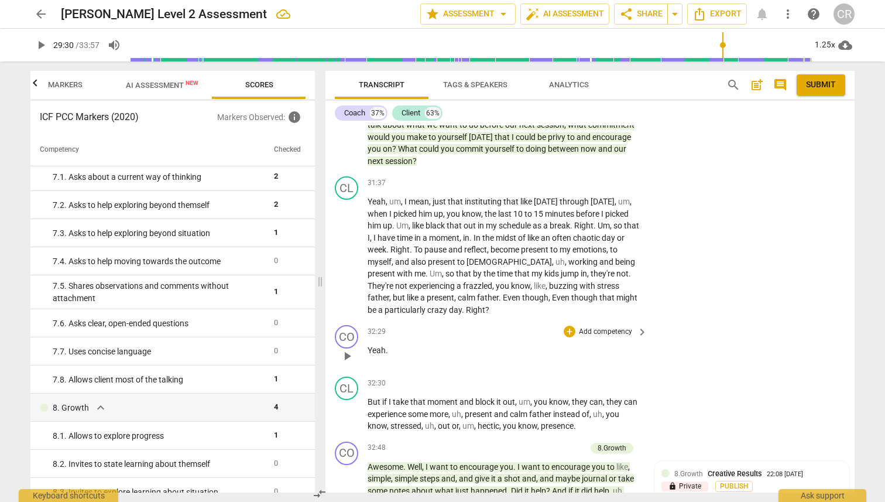
click at [347, 349] on span "play_arrow" at bounding box center [347, 356] width 14 height 14
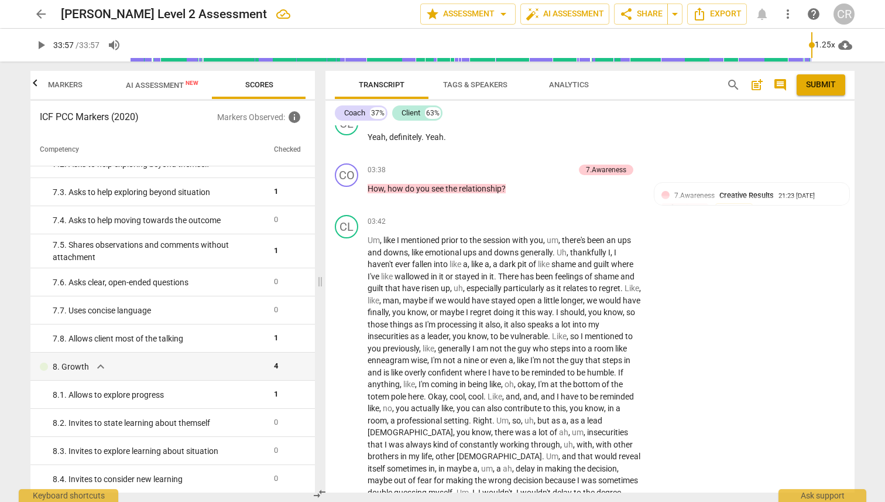
scroll to position [862, 0]
click at [509, 167] on div "+" at bounding box center [511, 170] width 12 height 12
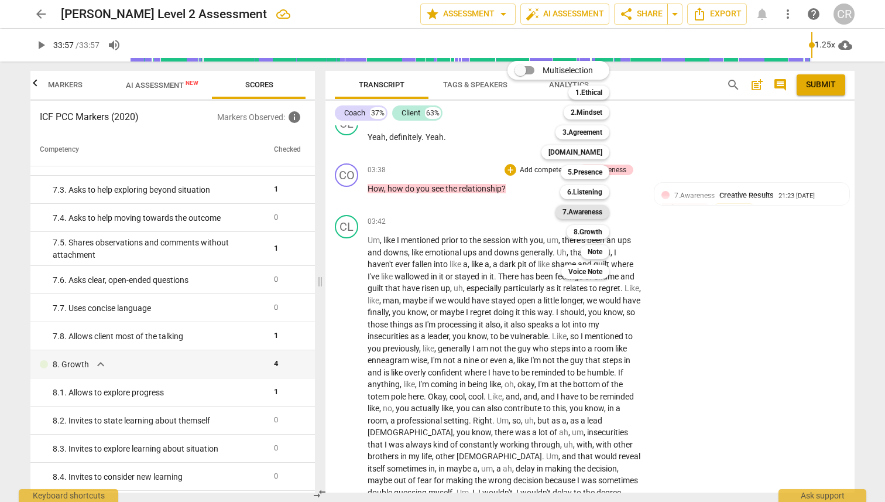
click at [568, 211] on b "7.Awareness" at bounding box center [583, 212] width 40 height 14
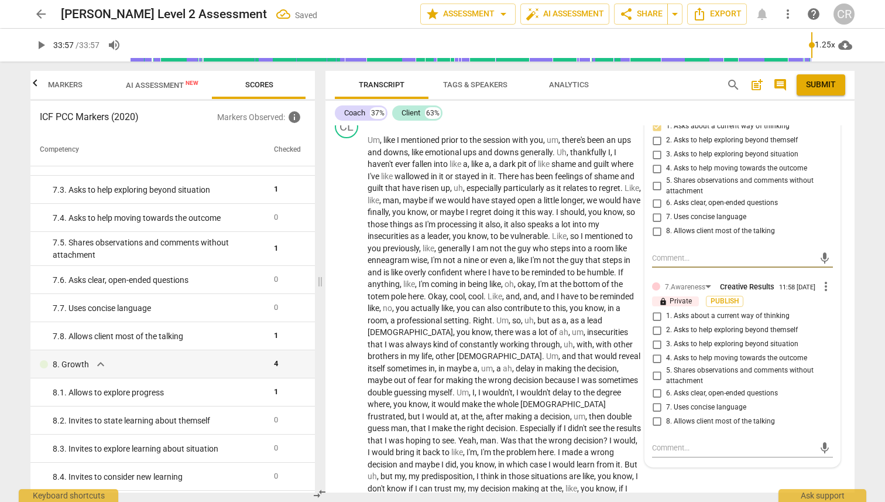
scroll to position [918, 0]
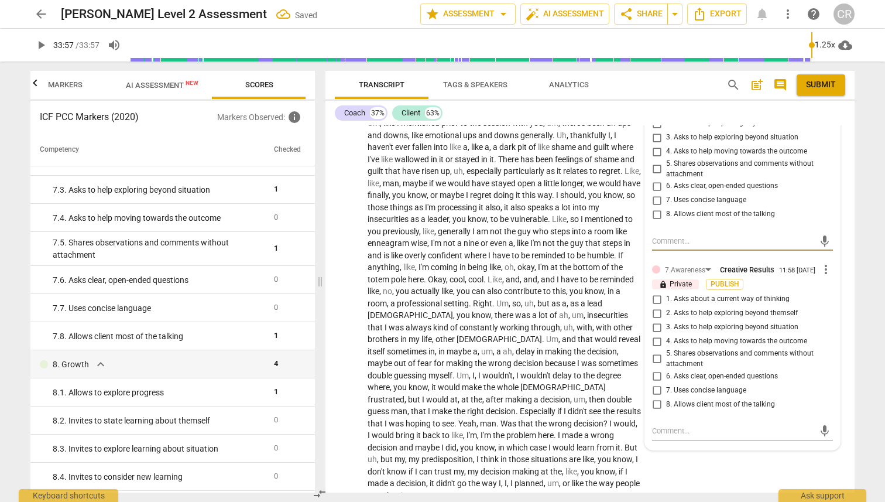
click at [705, 396] on span "7. Uses concise language" at bounding box center [706, 390] width 80 height 11
click at [666, 397] on input "7. Uses concise language" at bounding box center [657, 390] width 19 height 14
click at [669, 436] on textarea at bounding box center [733, 430] width 162 height 11
click at [788, 447] on textarea "This is a good example of concise language. Do this more—no summary, explanatio…" at bounding box center [733, 436] width 162 height 22
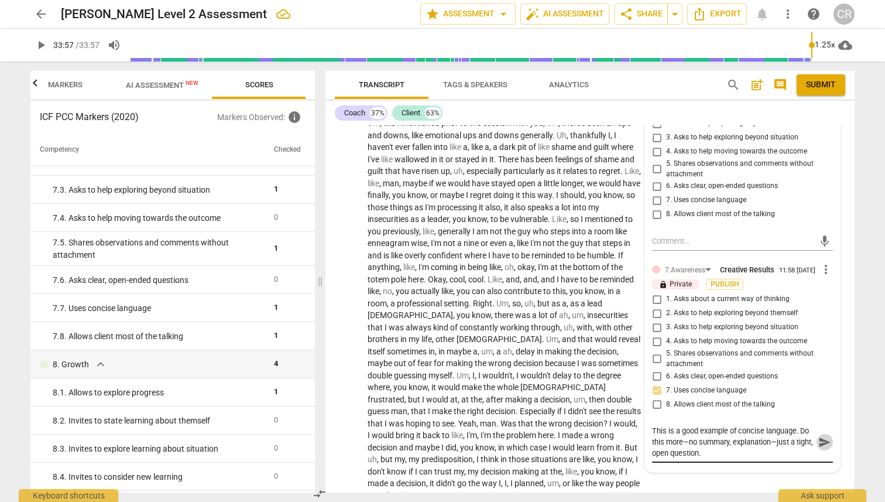
click at [818, 448] on span "send" at bounding box center [824, 442] width 13 height 13
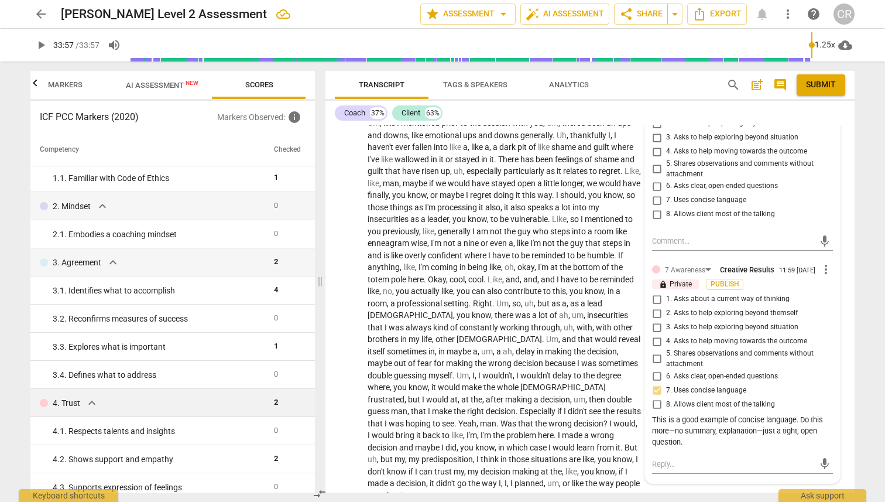
scroll to position [24, 0]
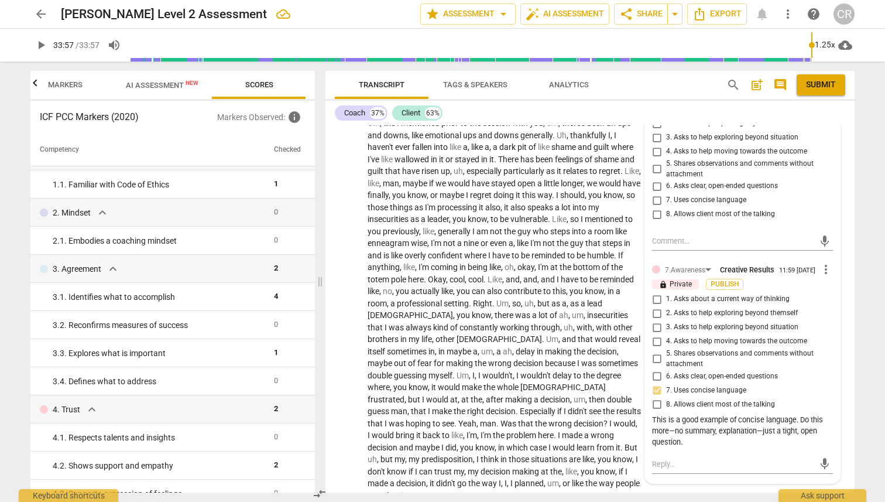
click at [144, 84] on span "AI Assessment New" at bounding box center [162, 85] width 73 height 9
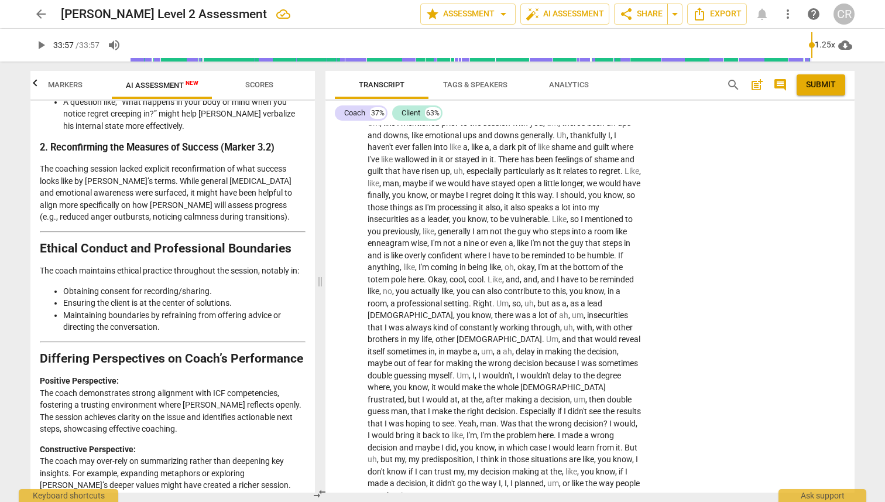
scroll to position [1995, 0]
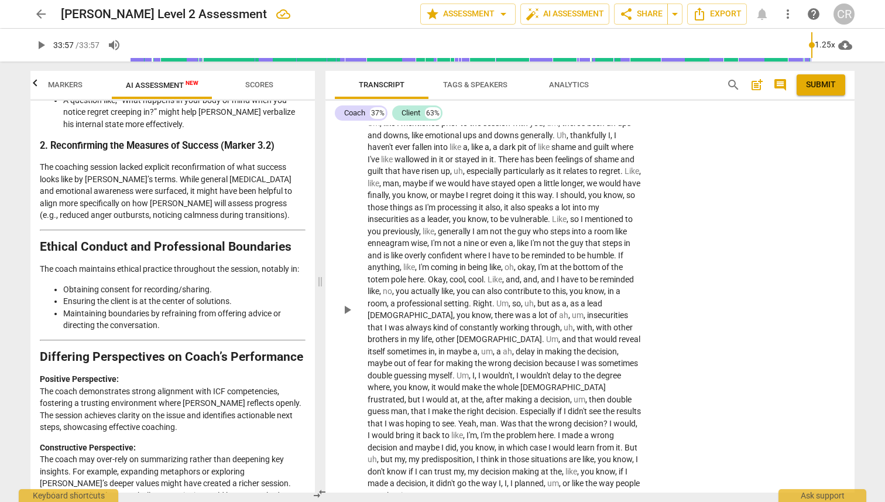
click at [770, 155] on div "CL play_arrow pause 03:42 + Add competency keyboard_arrow_right Um , like I men…" at bounding box center [590, 299] width 529 height 413
click at [718, 15] on span "Export" at bounding box center [717, 14] width 49 height 14
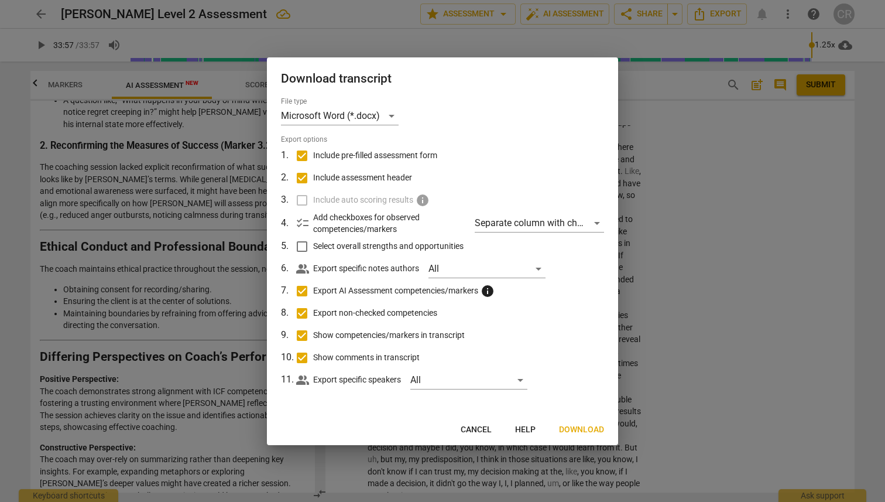
click at [333, 245] on span "Select overall strengths and opportunities" at bounding box center [388, 246] width 150 height 12
click at [313, 245] on input "Select overall strengths and opportunities" at bounding box center [302, 246] width 22 height 22
click at [593, 429] on span "Next" at bounding box center [593, 430] width 21 height 12
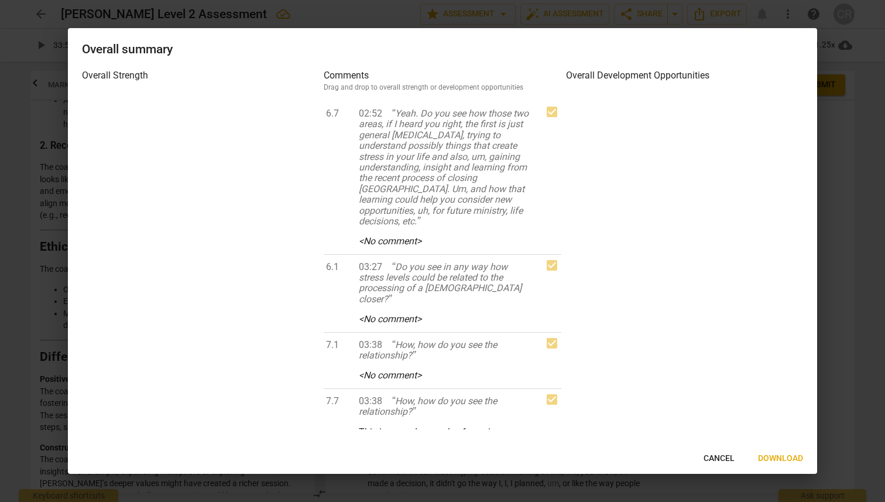
click at [717, 458] on span "Cancel" at bounding box center [719, 459] width 31 height 12
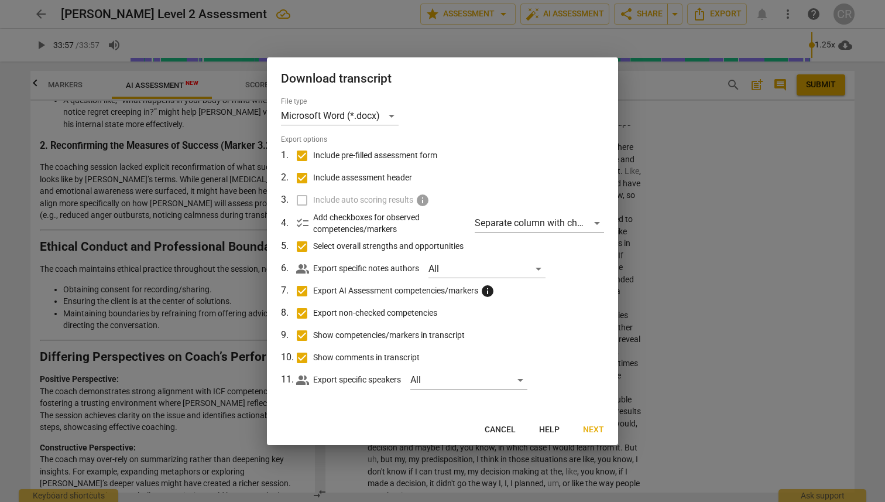
click at [355, 248] on span "Select overall strengths and opportunities" at bounding box center [388, 246] width 150 height 12
click at [313, 248] on input "Select overall strengths and opportunities" at bounding box center [302, 246] width 22 height 22
click at [300, 199] on label "Include auto scoring results info" at bounding box center [441, 200] width 307 height 22
click at [584, 429] on span "Download" at bounding box center [581, 430] width 45 height 12
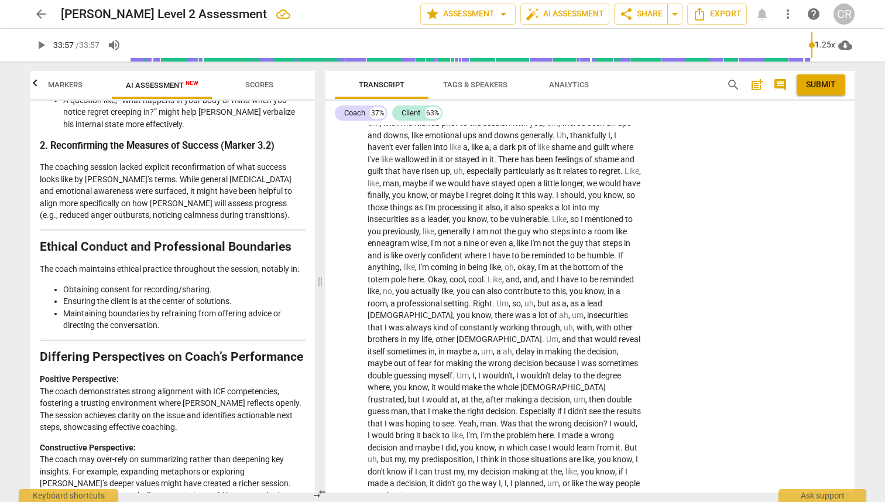
click at [262, 84] on span "Scores" at bounding box center [259, 84] width 28 height 9
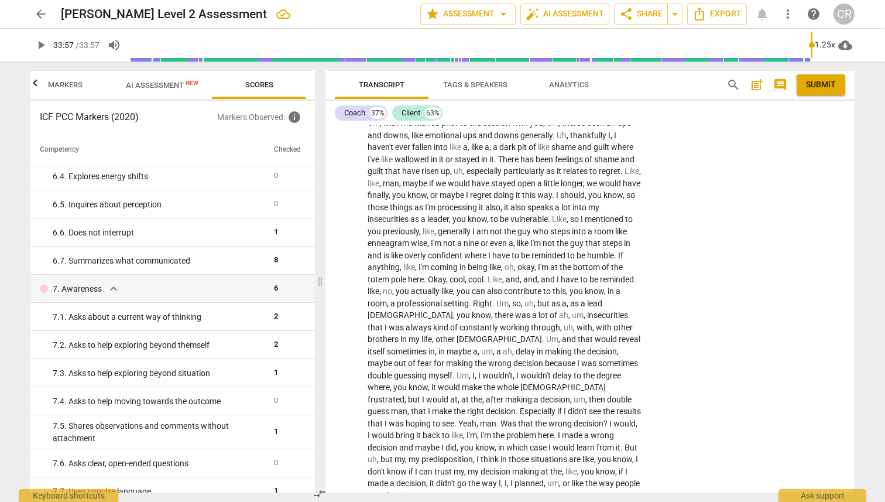
scroll to position [693, 0]
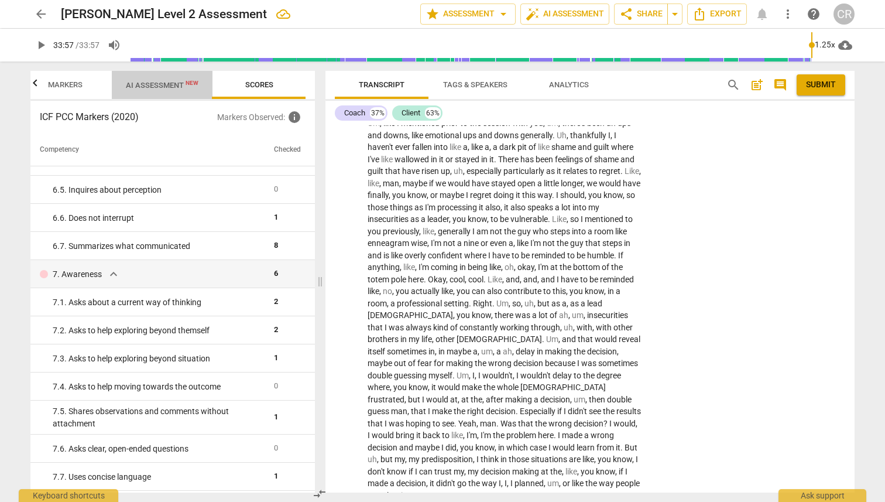
click at [146, 85] on span "AI Assessment New" at bounding box center [162, 85] width 73 height 9
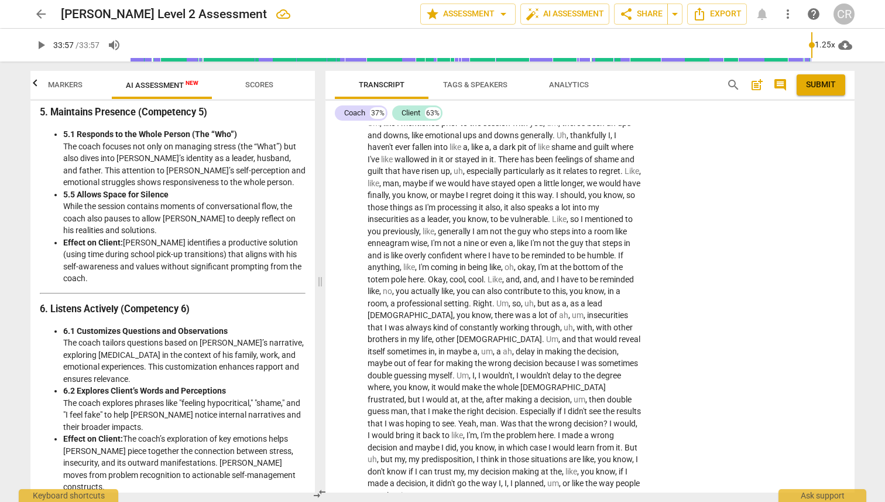
scroll to position [1091, 0]
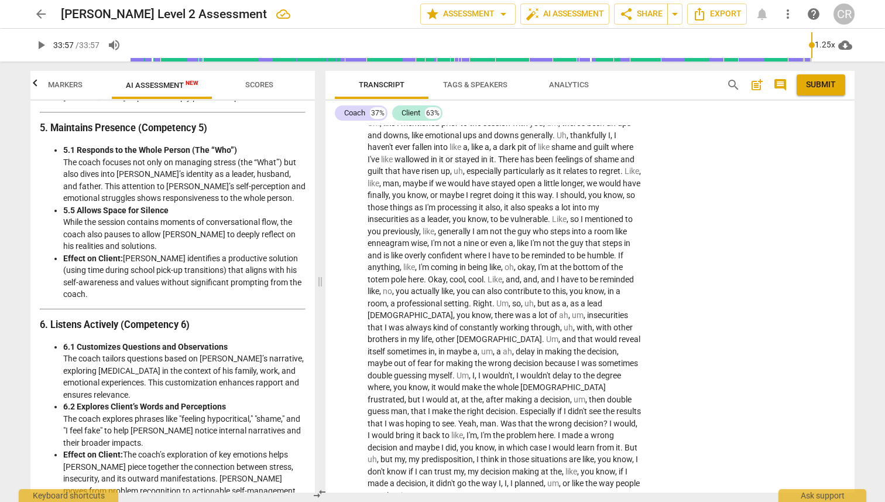
click at [73, 222] on li "5.5 Allows Space for Silence While the session contains moments of conversation…" at bounding box center [184, 228] width 242 height 48
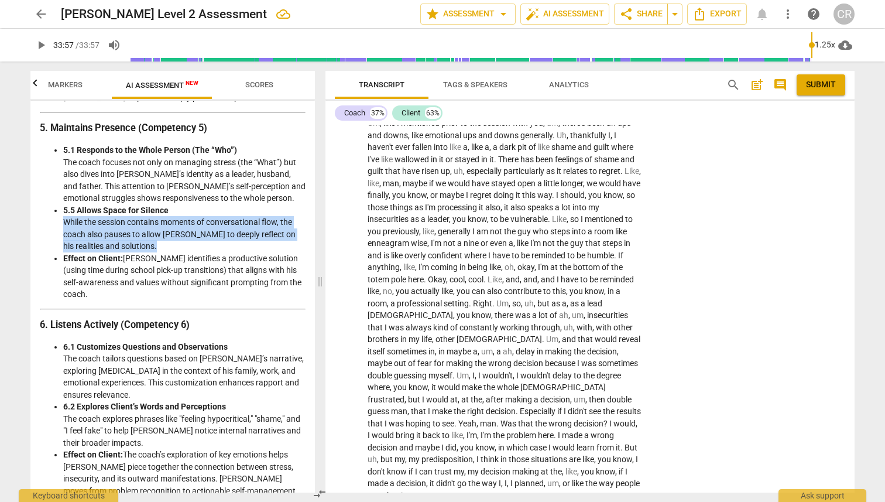
drag, startPoint x: 73, startPoint y: 222, endPoint x: 148, endPoint y: 241, distance: 76.8
click at [148, 241] on li "5.5 Allows Space for Silence While the session contains moments of conversation…" at bounding box center [184, 228] width 242 height 48
copy li "While the session contains moments of conversational flow, the coach also pause…"
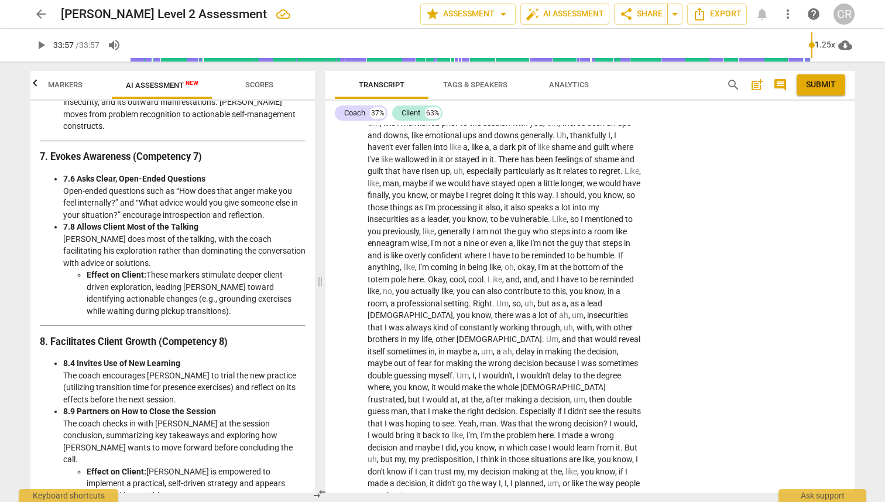
scroll to position [1491, 0]
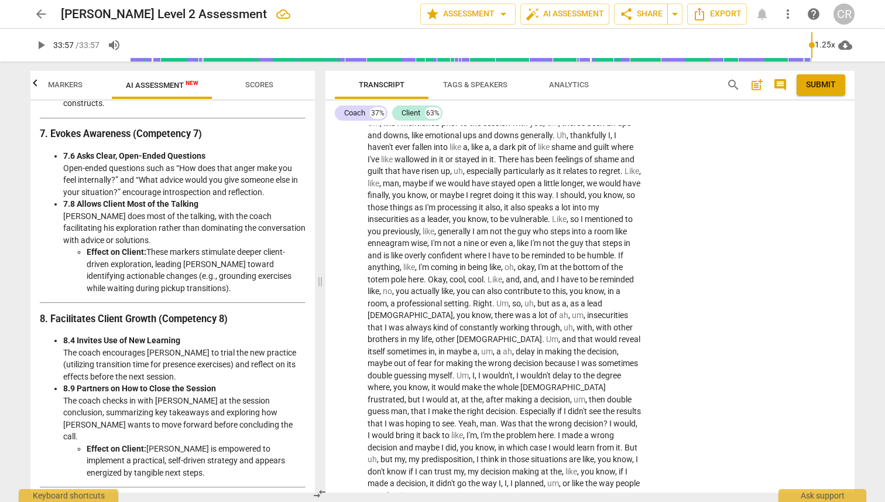
click at [68, 157] on li "7.6 Asks Clear, Open-Ended Questions Open-ended questions such as “How does tha…" at bounding box center [184, 174] width 242 height 48
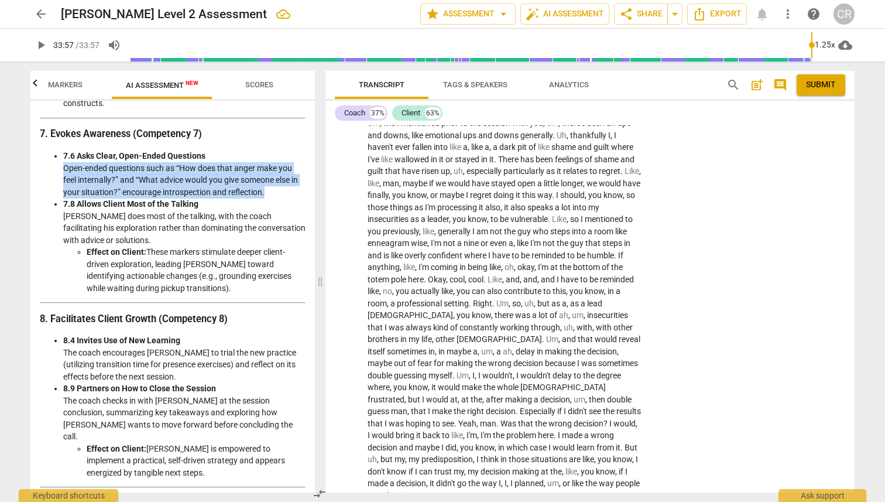
drag, startPoint x: 68, startPoint y: 157, endPoint x: 268, endPoint y: 182, distance: 200.6
click at [268, 182] on li "7.6 Asks Clear, Open-Ended Questions Open-ended questions such as “How does tha…" at bounding box center [184, 174] width 242 height 48
copy li "Open-ended questions such as “How does that anger make you feel internally?” an…"
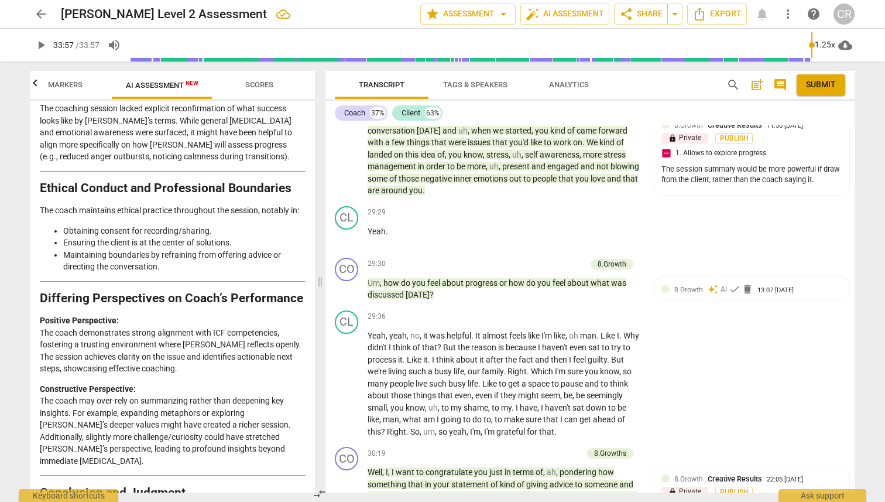
scroll to position [2041, 0]
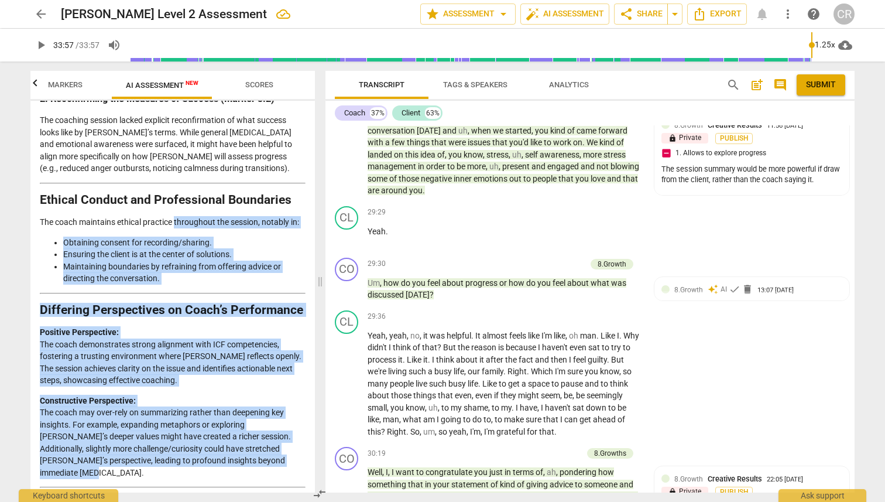
drag, startPoint x: 292, startPoint y: 436, endPoint x: 176, endPoint y: 205, distance: 258.7
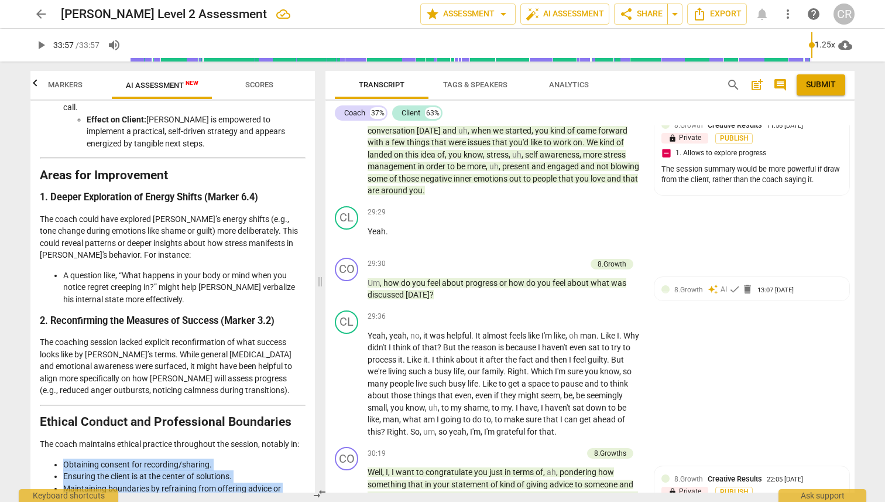
scroll to position [1808, 0]
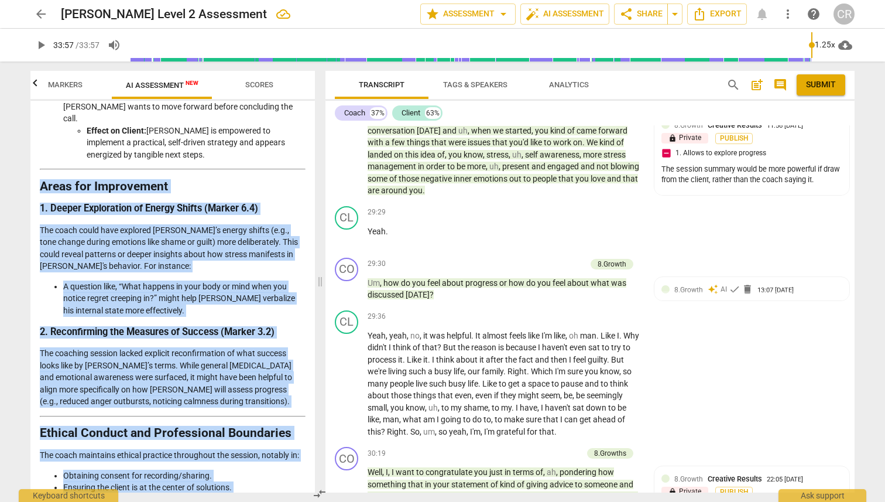
click at [40, 179] on strong "Areas for Improvement" at bounding box center [104, 186] width 128 height 14
copy div "Lorem ips Dolorsitame 9. Consec Adipiscinge se Doeius Tempor (Incidi 9.9) Utl e…"
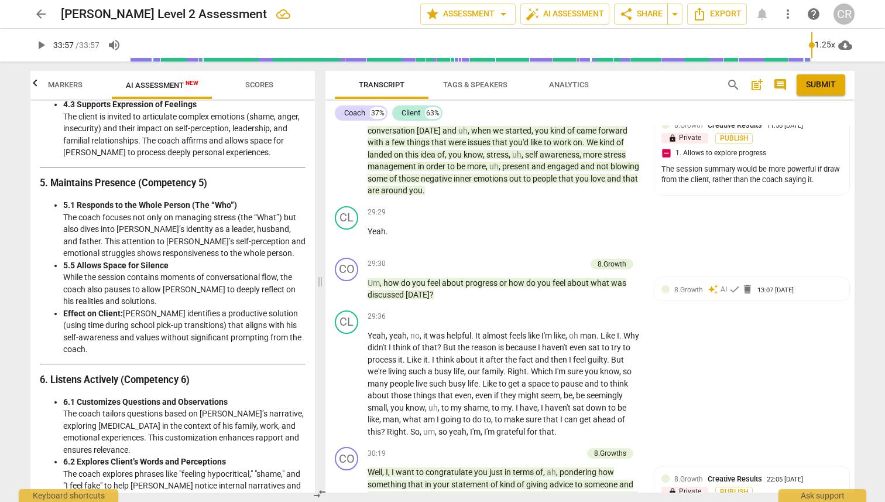
scroll to position [1044, 0]
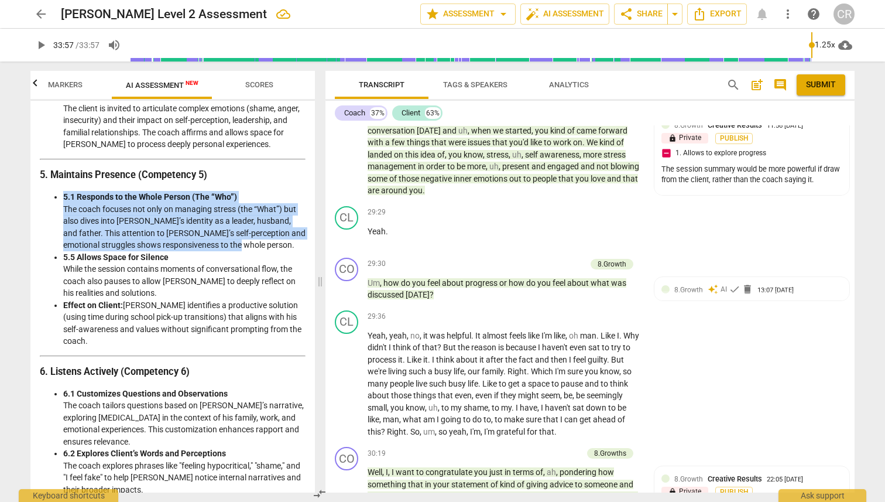
drag, startPoint x: 228, startPoint y: 242, endPoint x: 64, endPoint y: 196, distance: 170.3
click at [64, 196] on li "5.1 Responds to the Whole Person (The “Who”) The coach focuses not only on mana…" at bounding box center [184, 221] width 242 height 60
copy li "5.1 Responds to the Whole Person (The “Who”) The coach focuses not only on mana…"
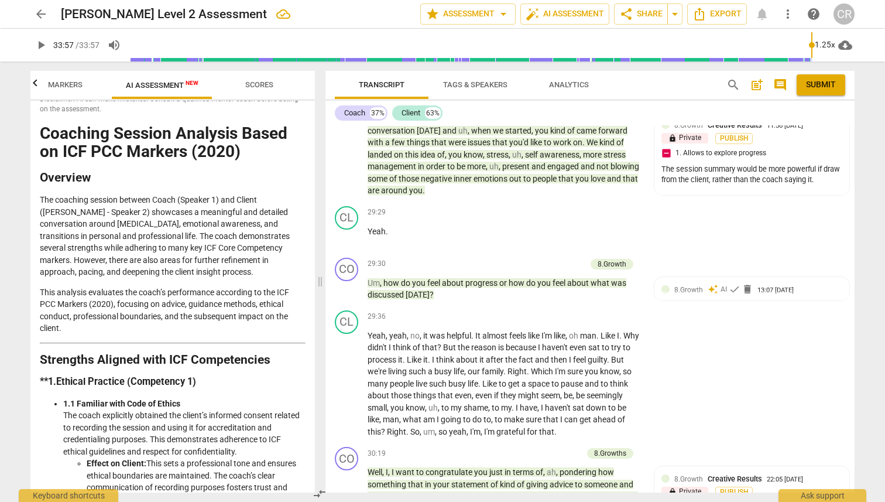
scroll to position [0, 0]
